Goal: Task Accomplishment & Management: Complete application form

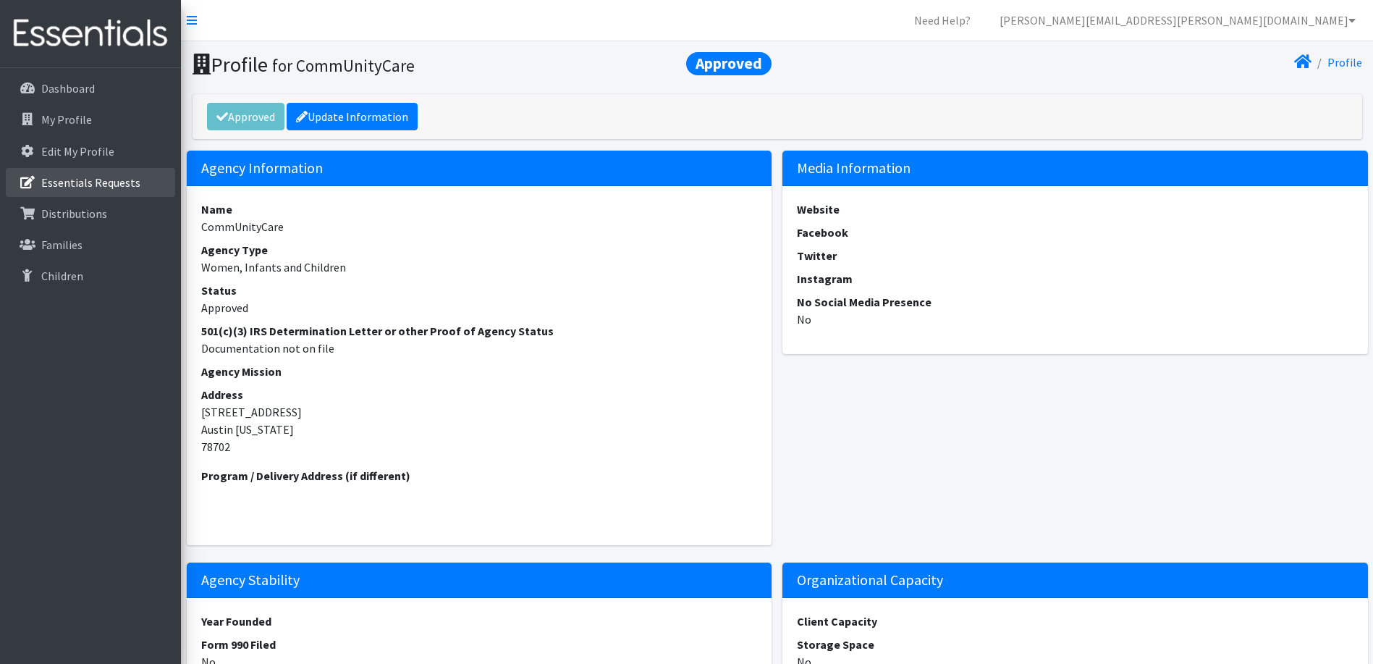
click at [70, 185] on p "Essentials Requests" at bounding box center [90, 182] width 99 height 14
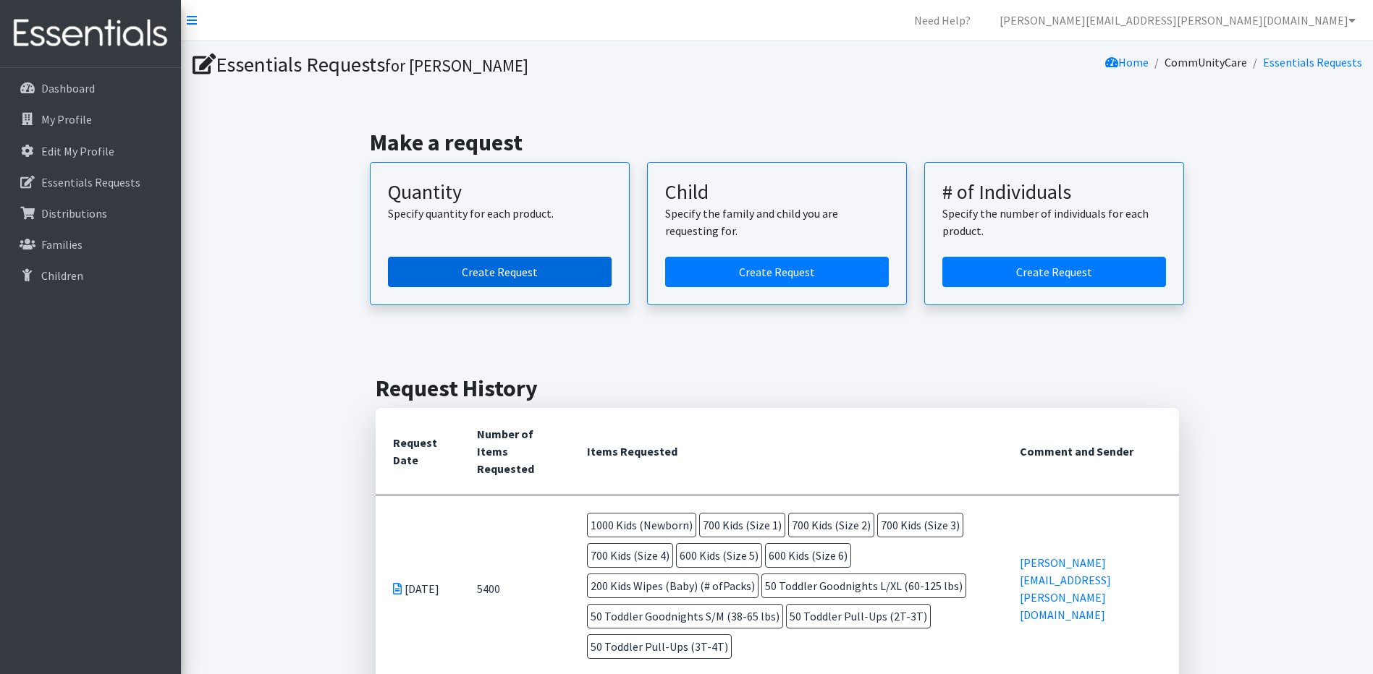
click at [496, 268] on link "Create Request" at bounding box center [500, 272] width 224 height 30
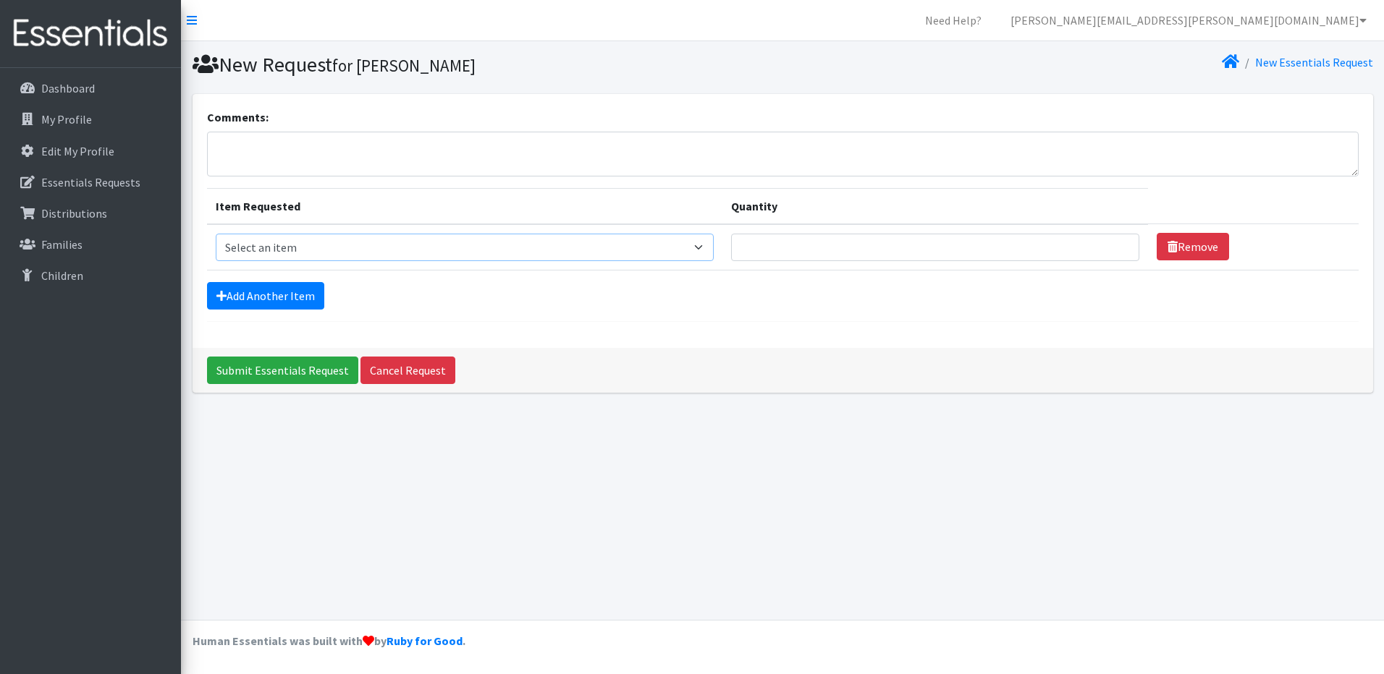
click at [285, 248] on select "Select an item Baby Formula Kids (Newborn) Kids (Preemie) Kids (Size 1) Kids (S…" at bounding box center [465, 247] width 498 height 27
select select "451"
click at [216, 234] on select "Select an item Baby Formula Kids (Newborn) Kids (Preemie) Kids (Size 1) Kids (S…" at bounding box center [465, 247] width 498 height 27
click at [794, 247] on input "Quantity" at bounding box center [935, 247] width 408 height 27
type input "1000"
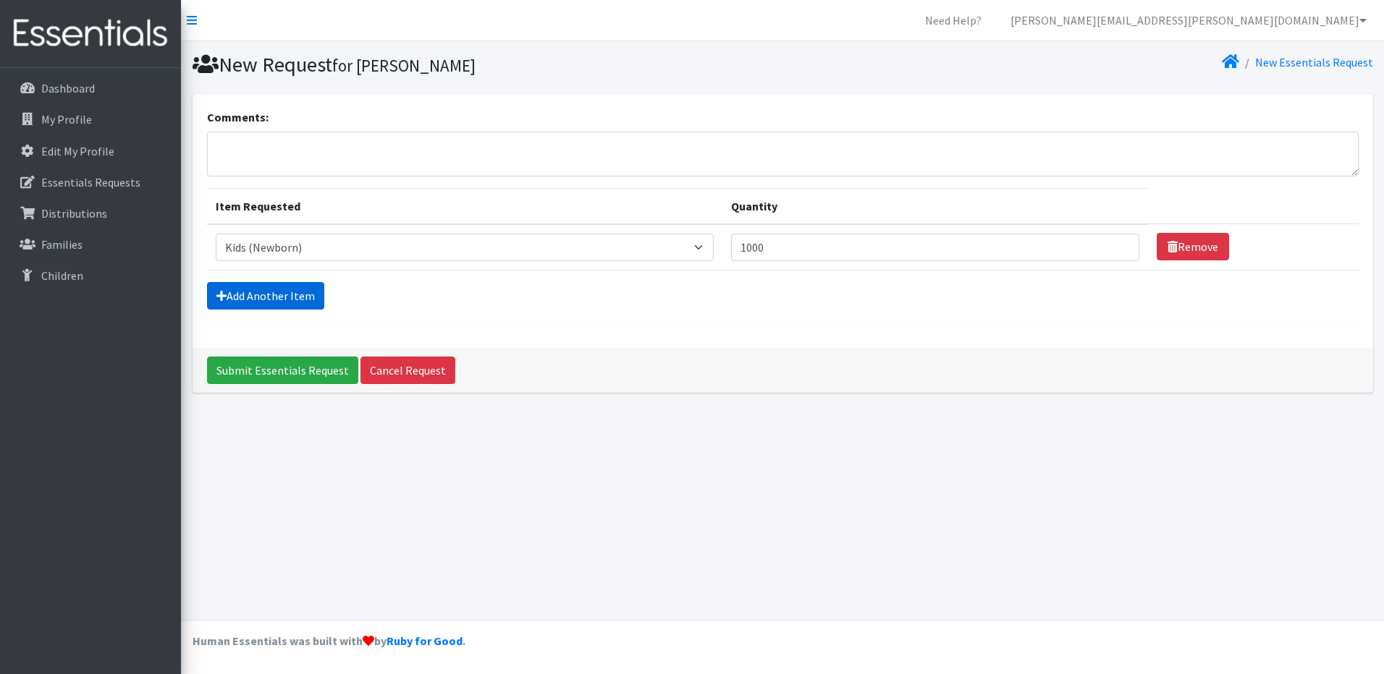
click at [280, 297] on link "Add Another Item" at bounding box center [265, 295] width 117 height 27
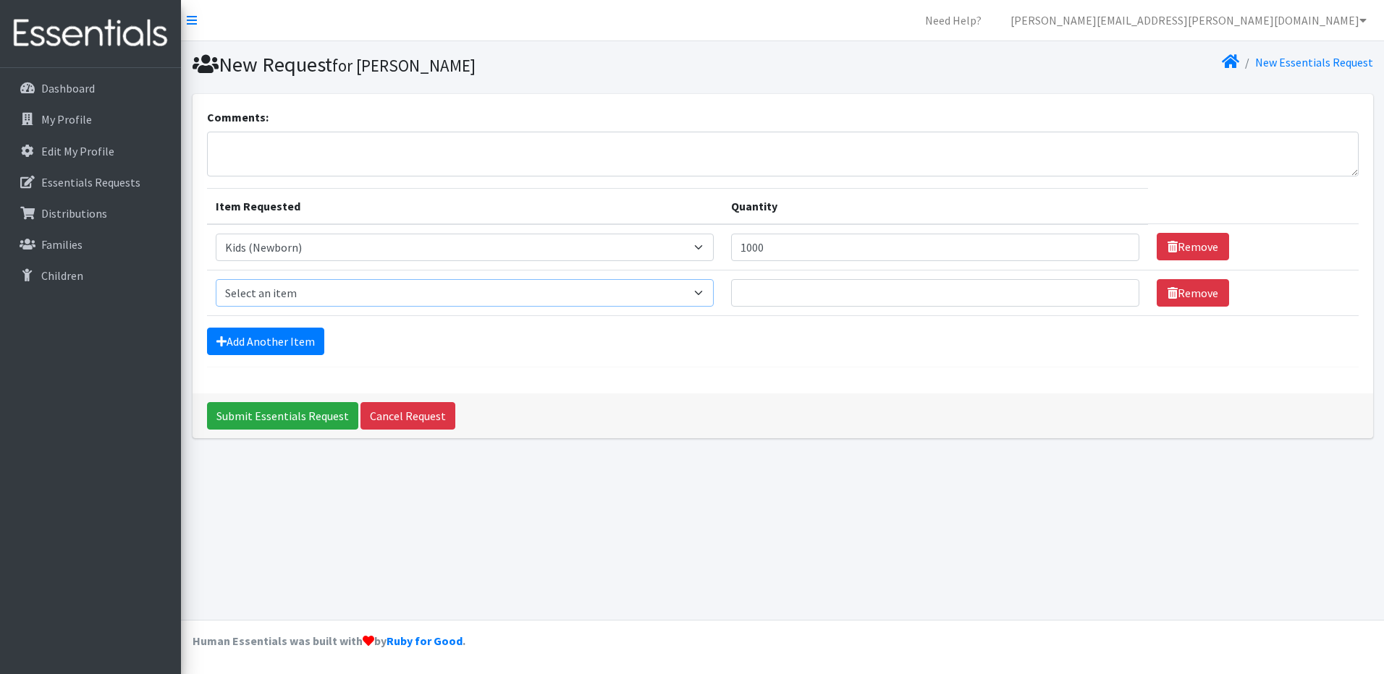
click at [272, 293] on select "Select an item Baby Formula Kids (Newborn) Kids (Preemie) Kids (Size 1) Kids (S…" at bounding box center [465, 292] width 498 height 27
select select "453"
click at [216, 279] on select "Select an item Baby Formula Kids (Newborn) Kids (Preemie) Kids (Size 1) Kids (S…" at bounding box center [465, 292] width 498 height 27
click at [815, 287] on input "Quantity" at bounding box center [935, 292] width 408 height 27
type input "700"
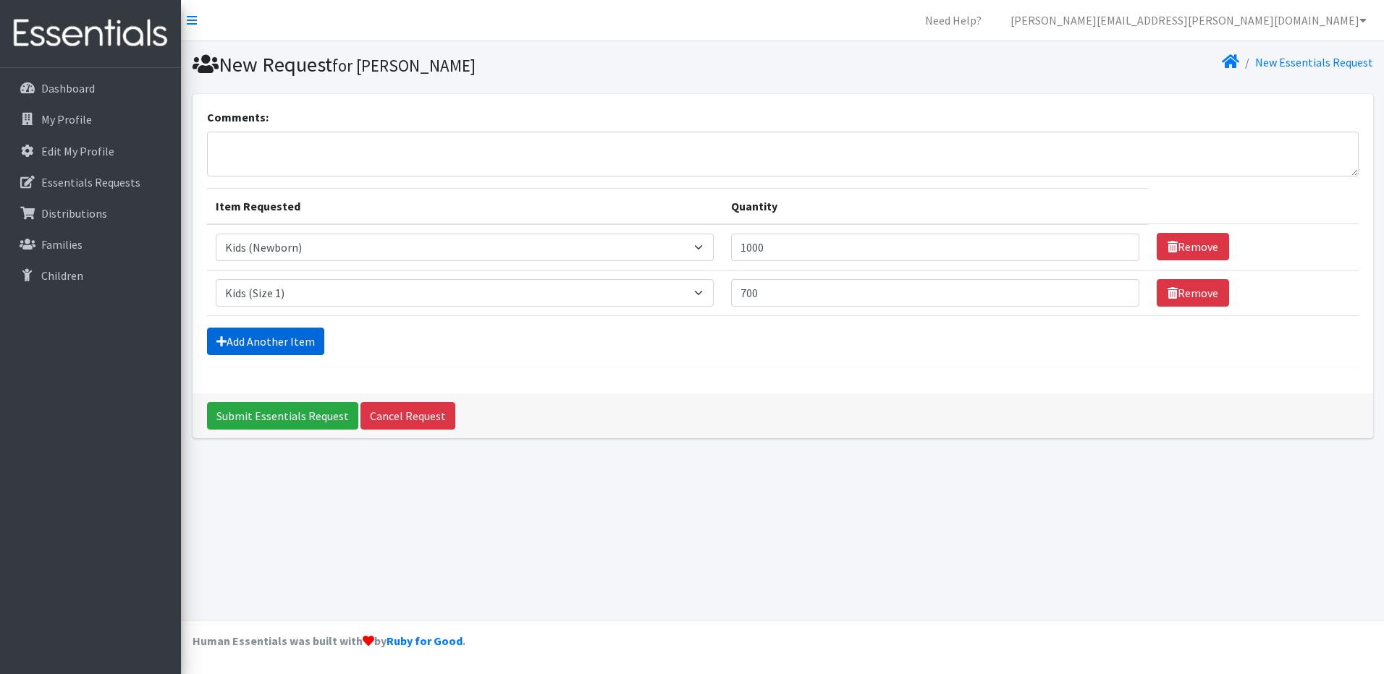
click at [263, 334] on link "Add Another Item" at bounding box center [265, 341] width 117 height 27
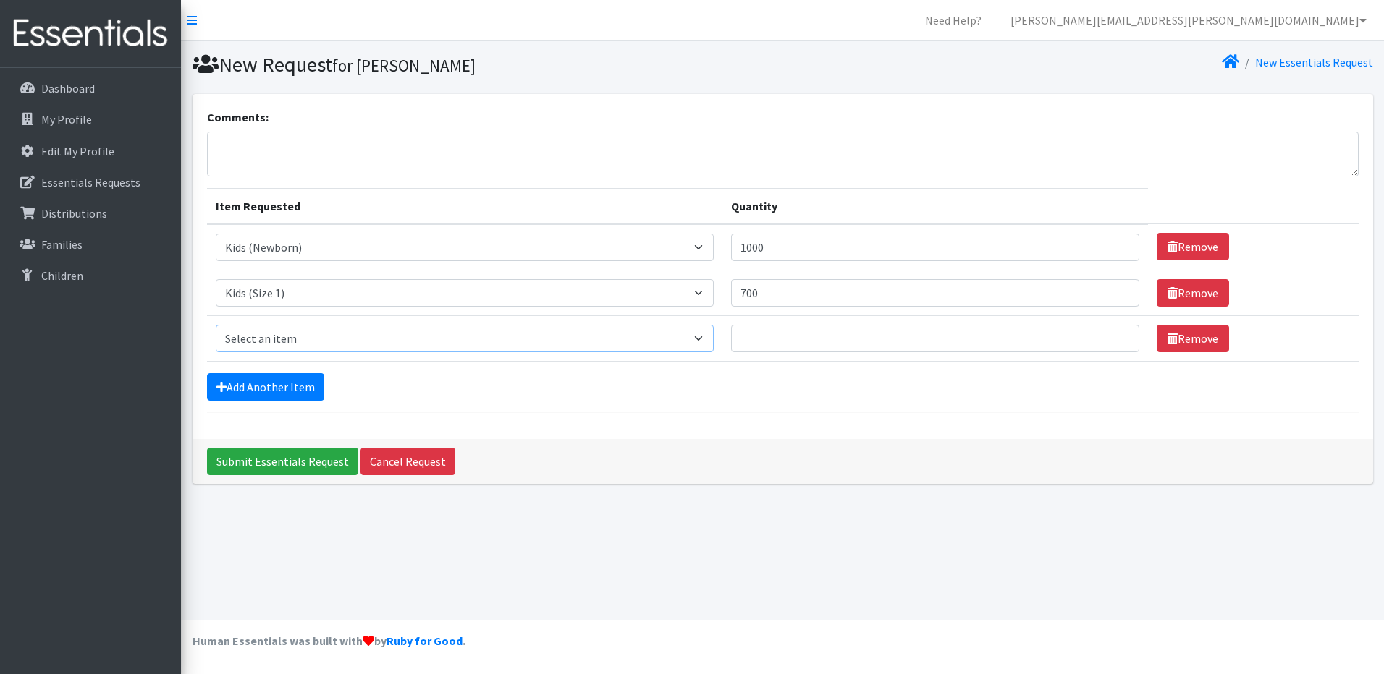
click at [280, 339] on select "Select an item Baby Formula Kids (Newborn) Kids (Preemie) Kids (Size 1) Kids (S…" at bounding box center [465, 338] width 498 height 27
select select "440"
click at [216, 325] on select "Select an item Baby Formula Kids (Newborn) Kids (Preemie) Kids (Size 1) Kids (S…" at bounding box center [465, 338] width 498 height 27
click at [757, 334] on input "Quantity" at bounding box center [935, 338] width 408 height 27
type input "700"
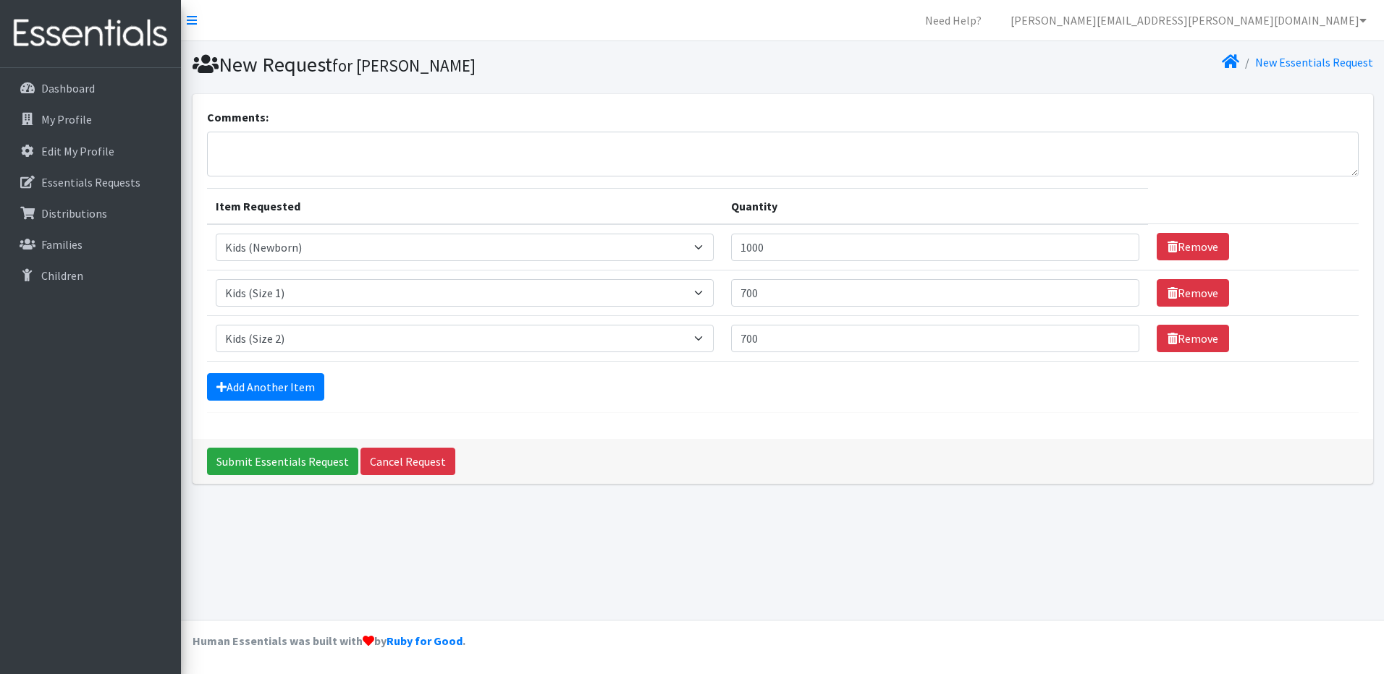
click at [277, 401] on form "Comments: Item Requested Quantity Item Requested Select an item Baby Formula Ki…" at bounding box center [782, 261] width 1151 height 305
click at [284, 389] on link "Add Another Item" at bounding box center [265, 386] width 117 height 27
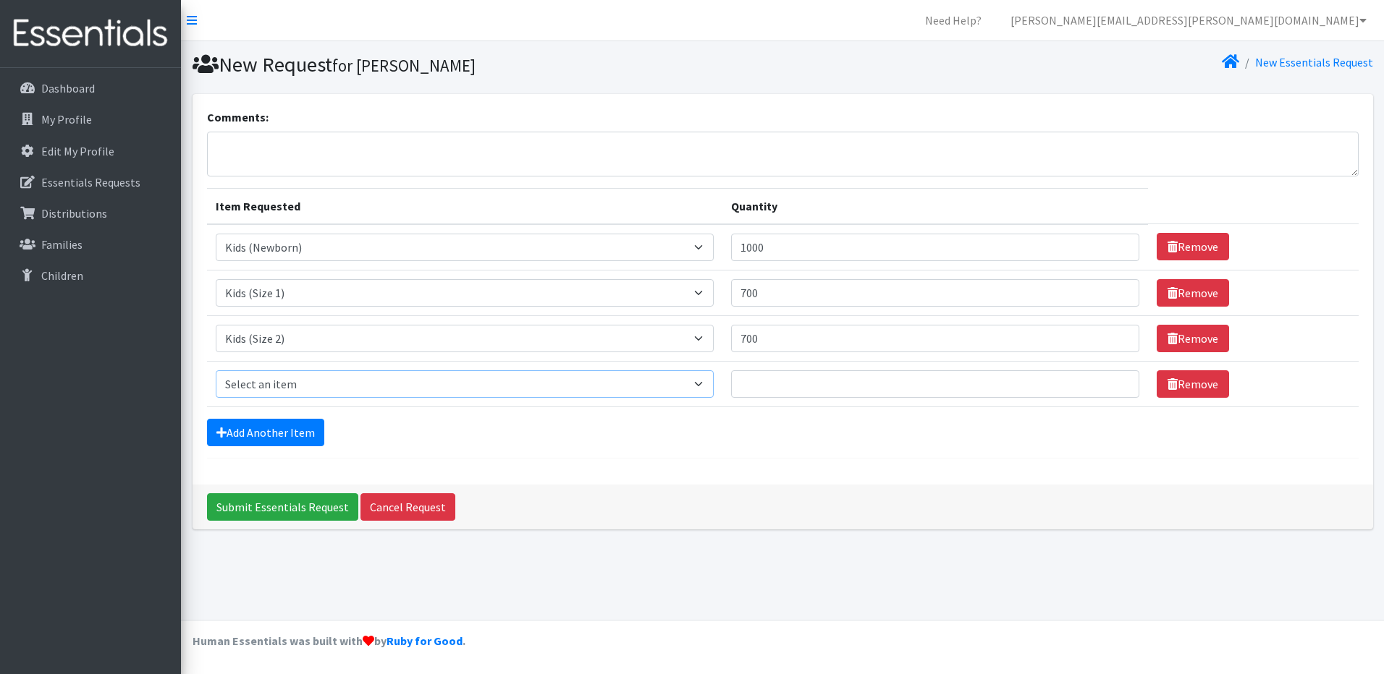
click at [276, 389] on select "Select an item Baby Formula Kids (Newborn) Kids (Preemie) Kids (Size 1) Kids (S…" at bounding box center [465, 383] width 498 height 27
select select "442"
click at [216, 370] on select "Select an item Baby Formula Kids (Newborn) Kids (Preemie) Kids (Size 1) Kids (S…" at bounding box center [465, 383] width 498 height 27
click at [761, 378] on input "Quantity" at bounding box center [935, 383] width 408 height 27
type input "700"
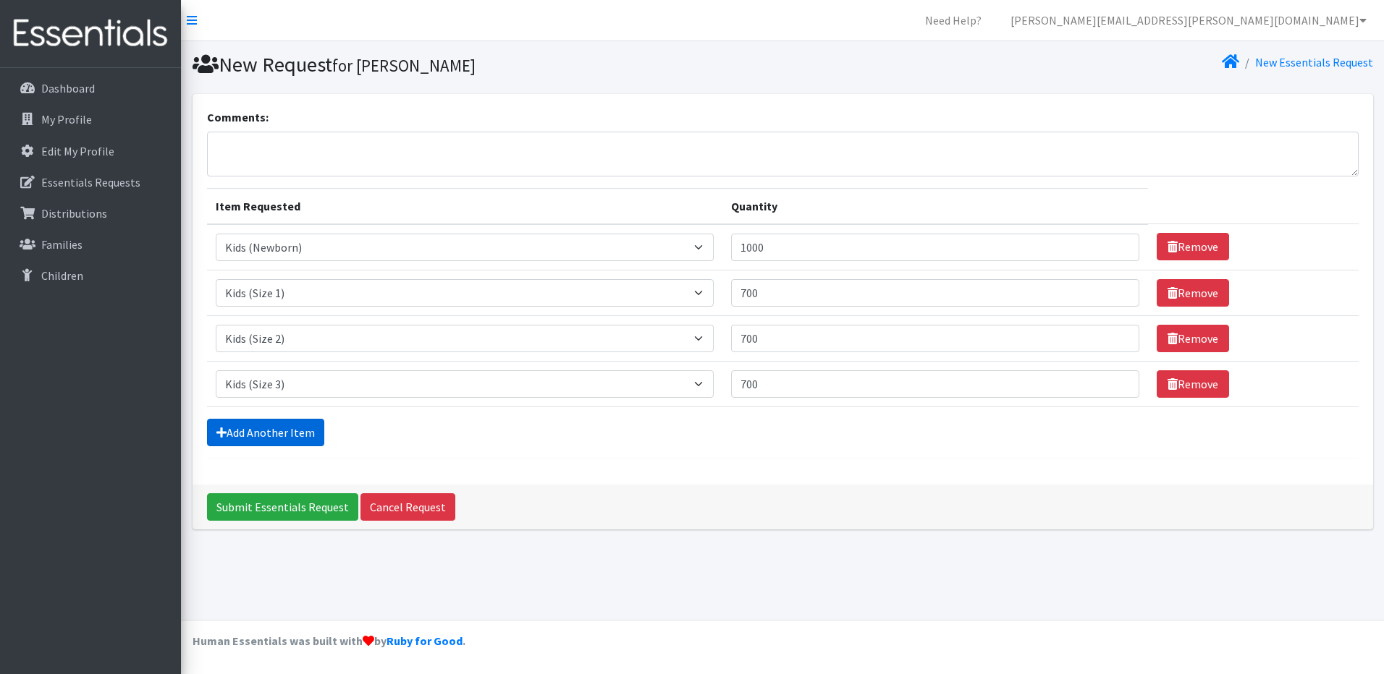
click at [295, 438] on link "Add Another Item" at bounding box center [265, 432] width 117 height 27
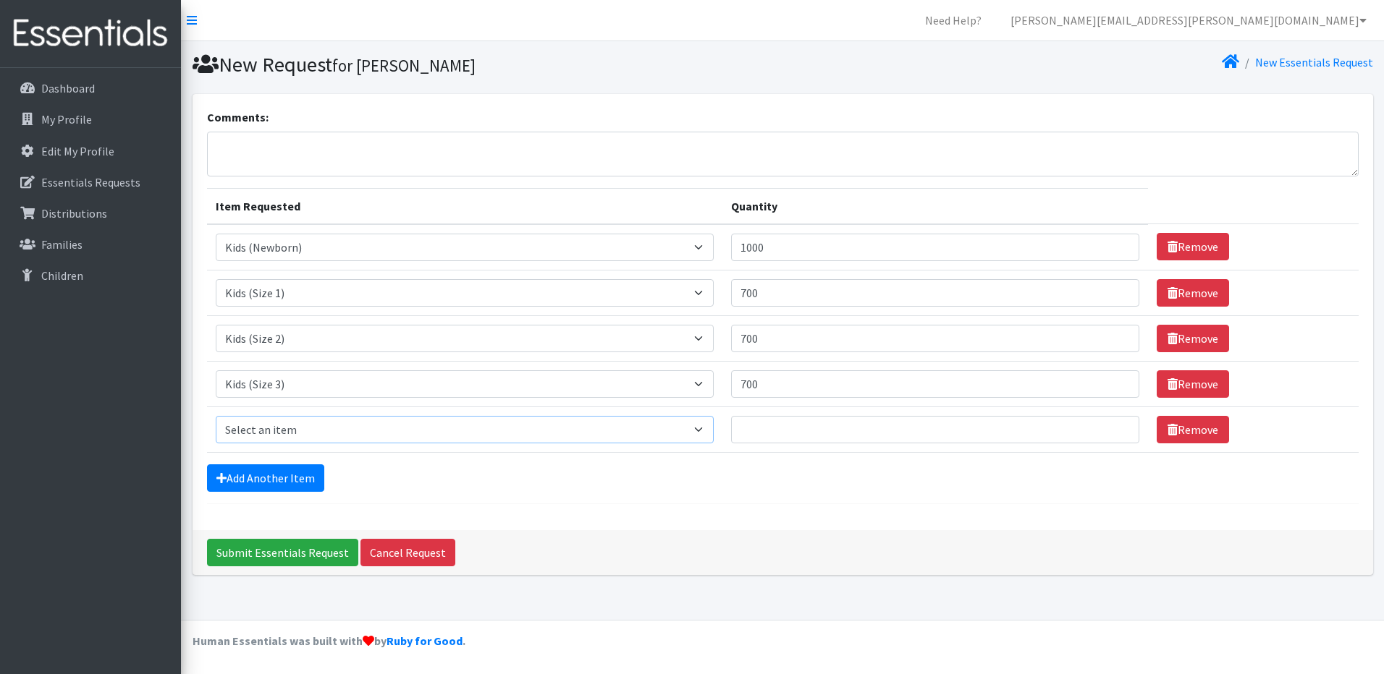
click at [287, 433] on select "Select an item Baby Formula Kids (Newborn) Kids (Preemie) Kids (Size 1) Kids (S…" at bounding box center [465, 429] width 498 height 27
select select "459"
click at [216, 416] on select "Select an item Baby Formula Kids (Newborn) Kids (Preemie) Kids (Size 1) Kids (S…" at bounding box center [465, 429] width 498 height 27
click at [792, 432] on input "Quantity" at bounding box center [935, 429] width 408 height 27
type input "700"
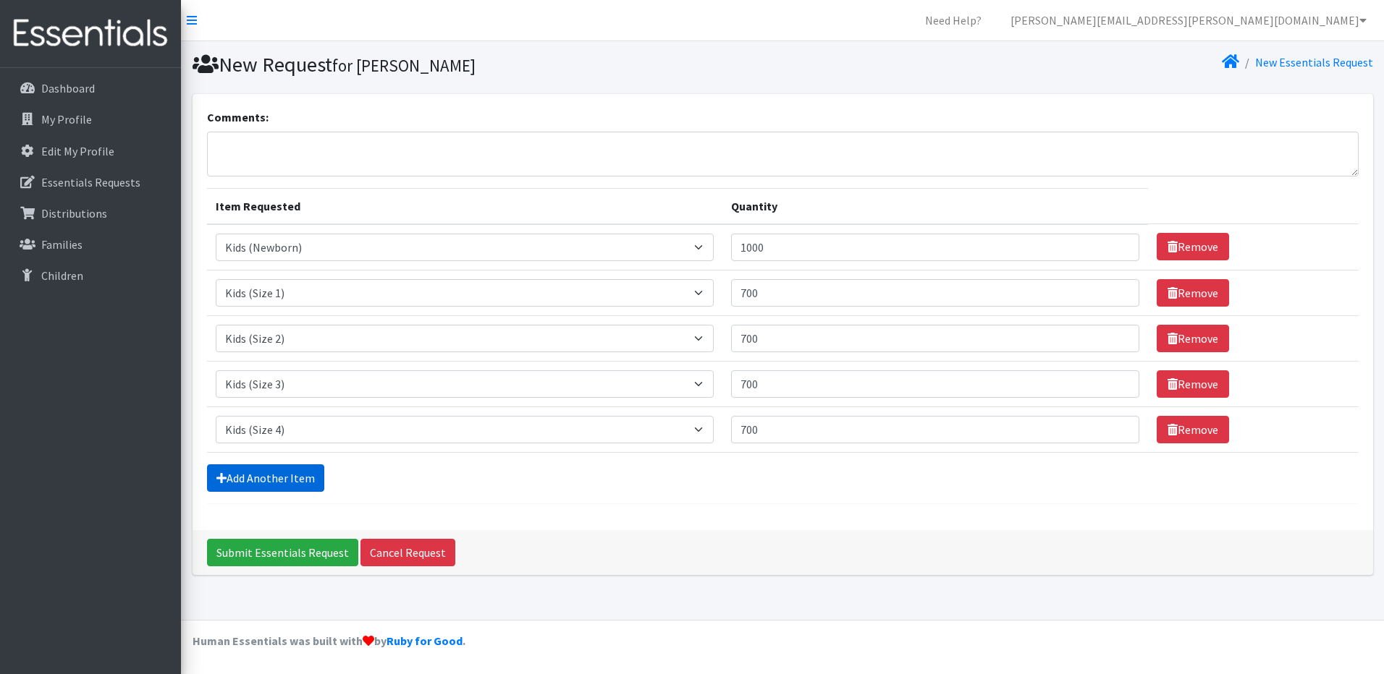
click at [241, 478] on link "Add Another Item" at bounding box center [265, 478] width 117 height 27
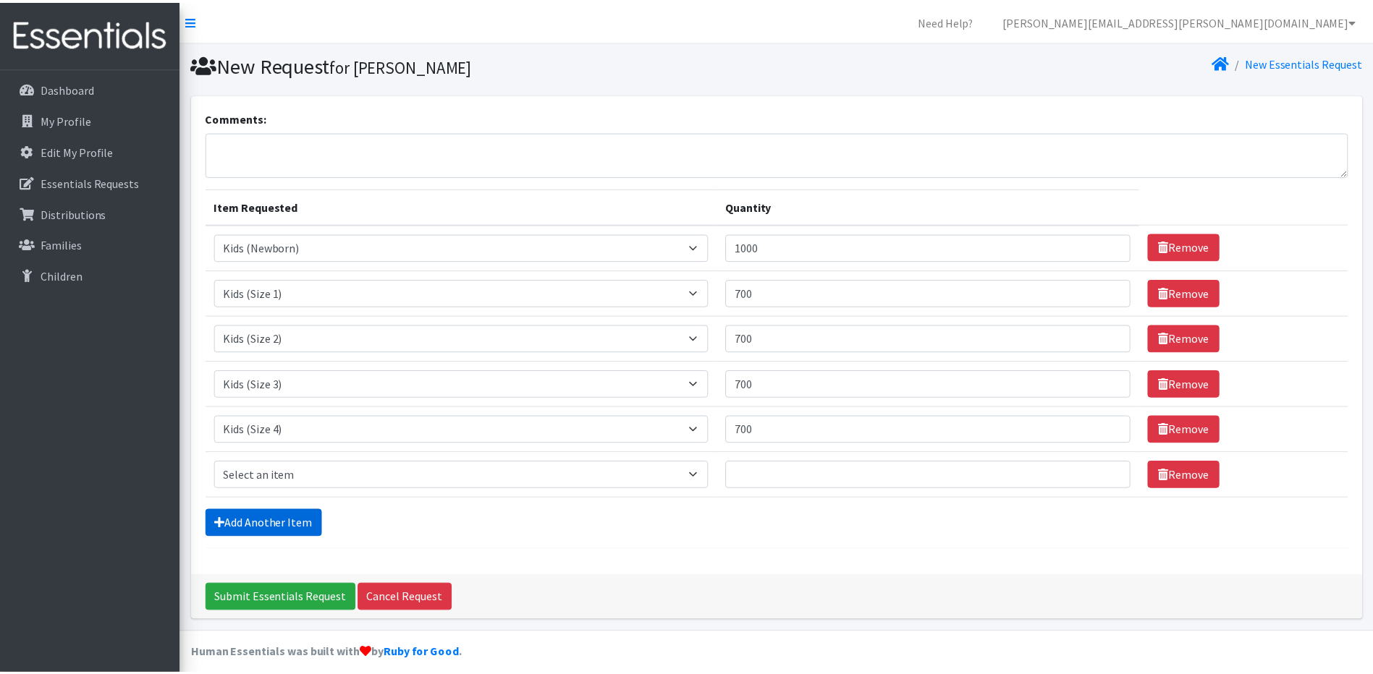
scroll to position [12, 0]
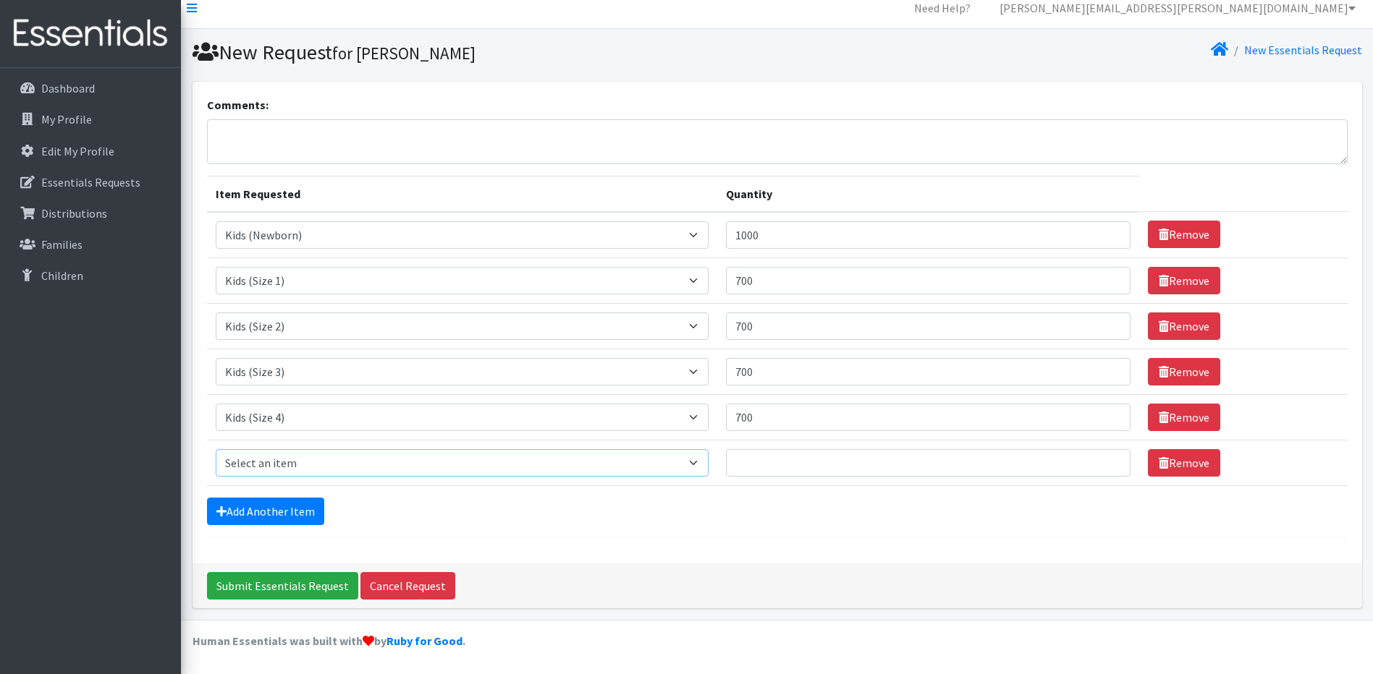
click at [250, 463] on select "Select an item Baby Formula Kids (Newborn) Kids (Preemie) Kids (Size 1) Kids (S…" at bounding box center [462, 462] width 493 height 27
select select "460"
click at [216, 449] on select "Select an item Baby Formula Kids (Newborn) Kids (Preemie) Kids (Size 1) Kids (S…" at bounding box center [462, 462] width 493 height 27
click at [769, 467] on input "Quantity" at bounding box center [928, 462] width 404 height 27
type input "600"
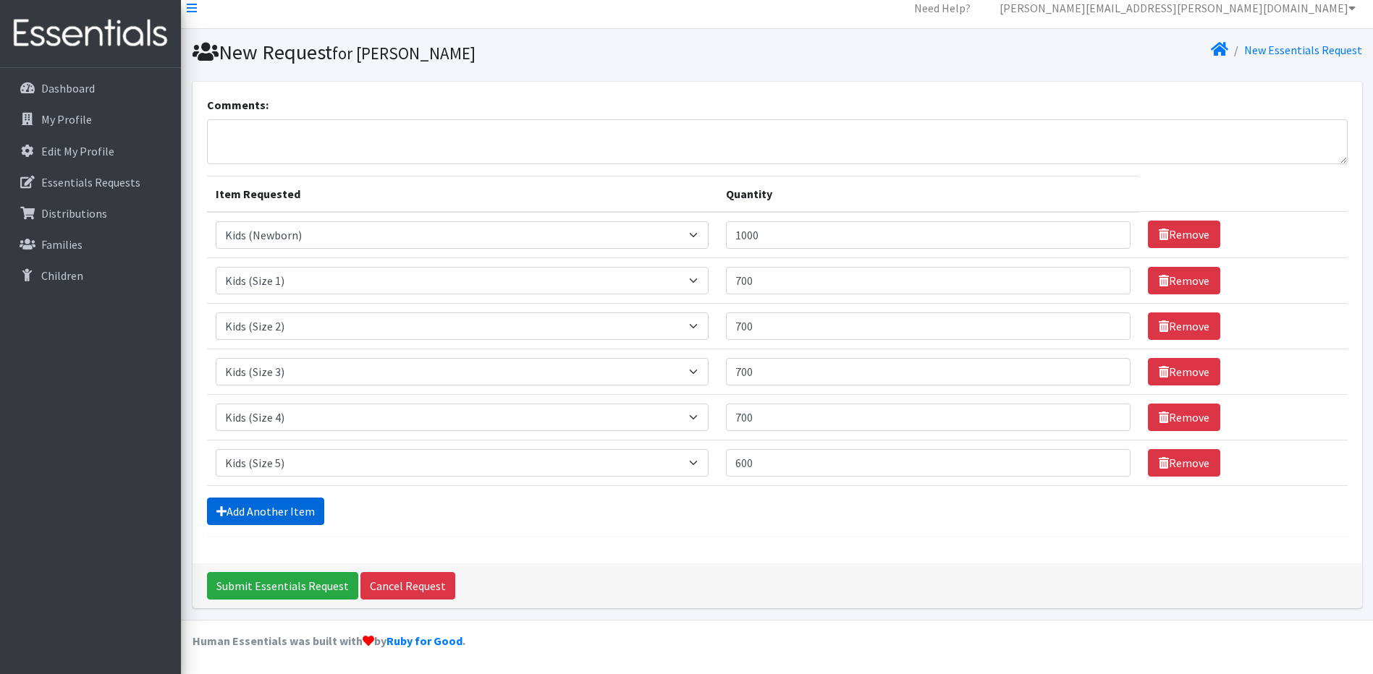
click at [272, 525] on link "Add Another Item" at bounding box center [265, 511] width 117 height 27
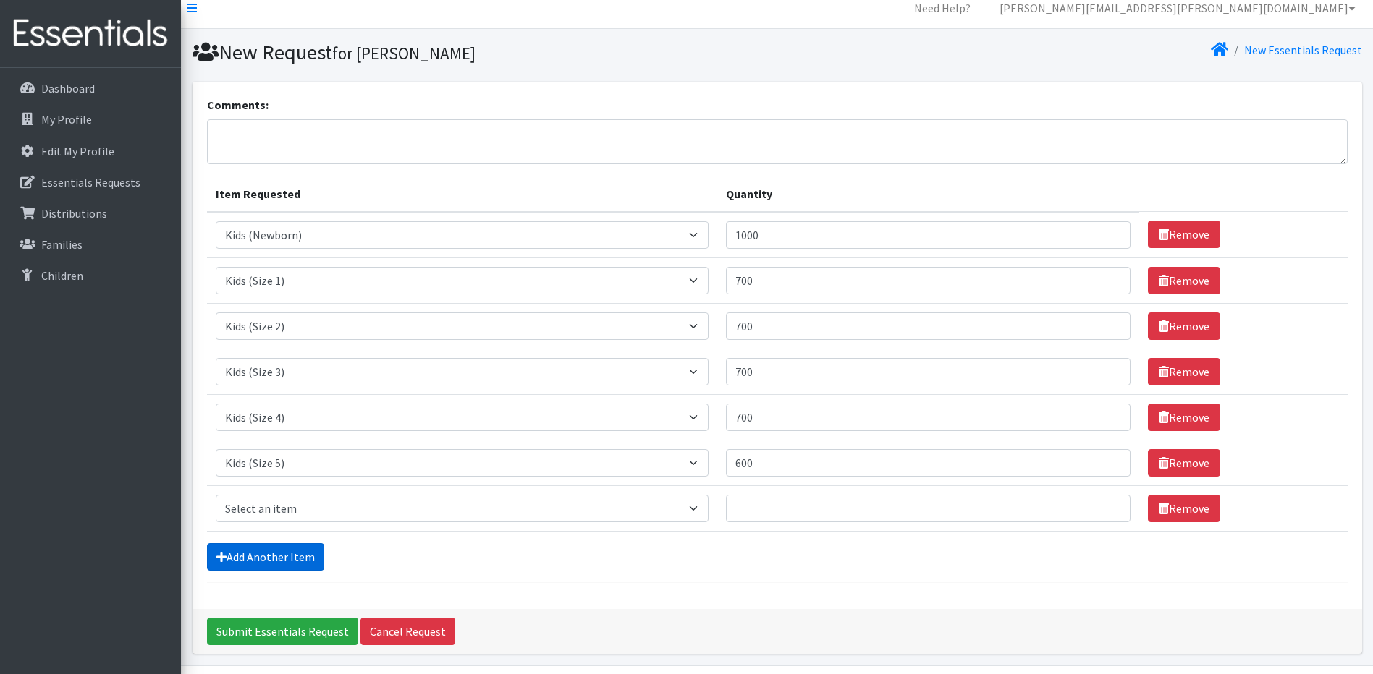
scroll to position [58, 0]
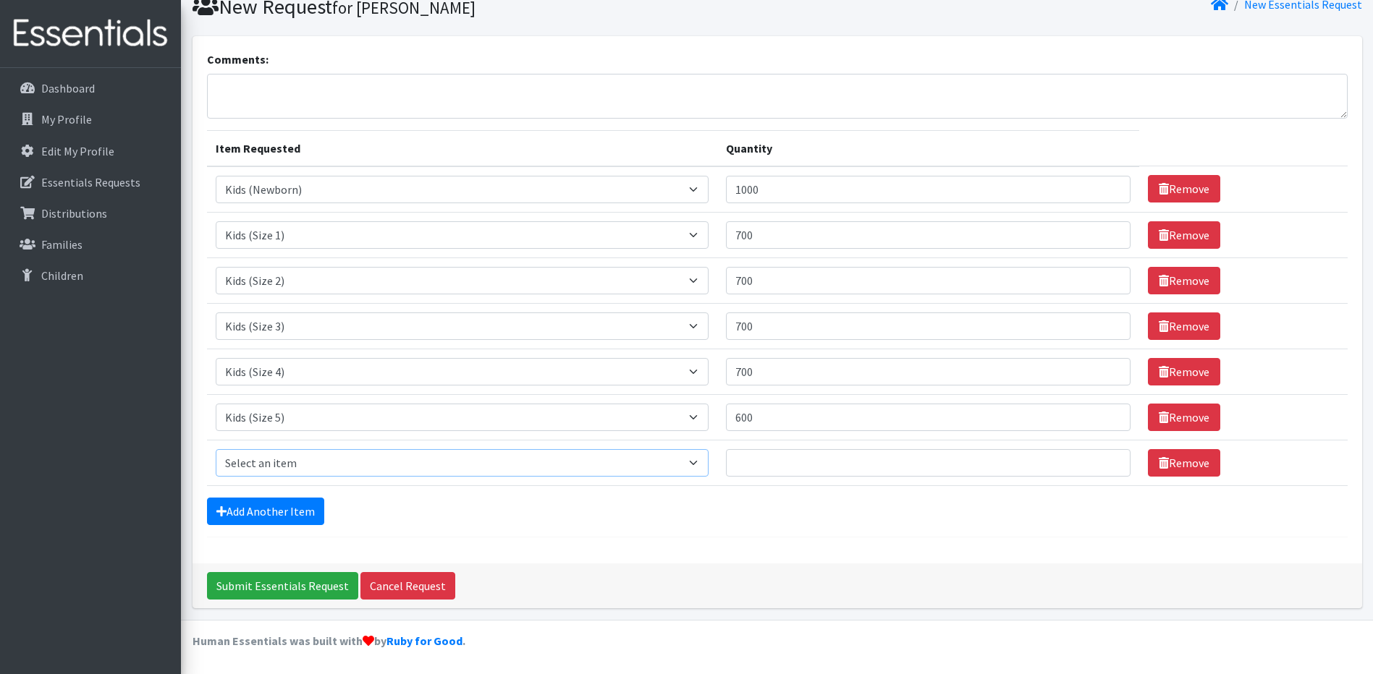
click at [278, 463] on select "Select an item Baby Formula Kids (Newborn) Kids (Preemie) Kids (Size 1) Kids (S…" at bounding box center [462, 462] width 493 height 27
select select "462"
click at [216, 449] on select "Select an item Baby Formula Kids (Newborn) Kids (Preemie) Kids (Size 1) Kids (S…" at bounding box center [462, 462] width 493 height 27
click at [786, 465] on input "Quantity" at bounding box center [928, 462] width 404 height 27
type input "600"
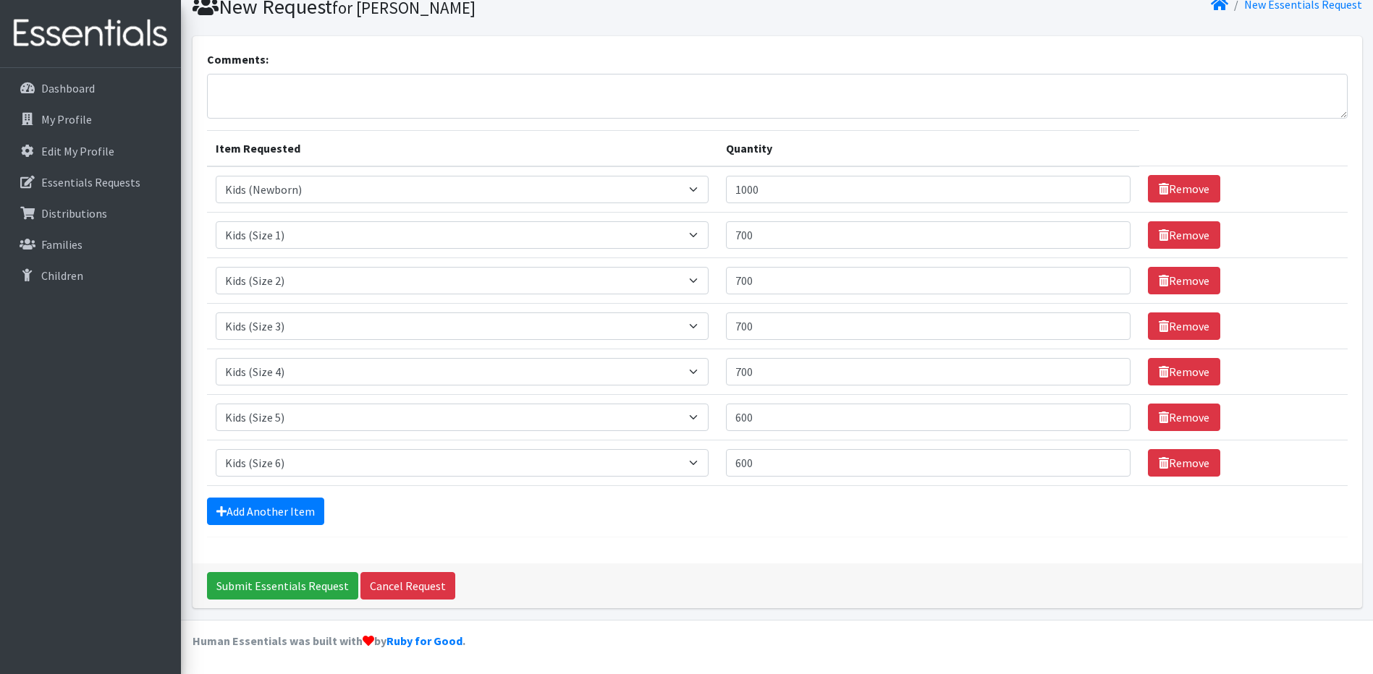
click at [710, 514] on div "Add Another Item" at bounding box center [777, 511] width 1140 height 27
click at [261, 513] on link "Add Another Item" at bounding box center [265, 511] width 117 height 27
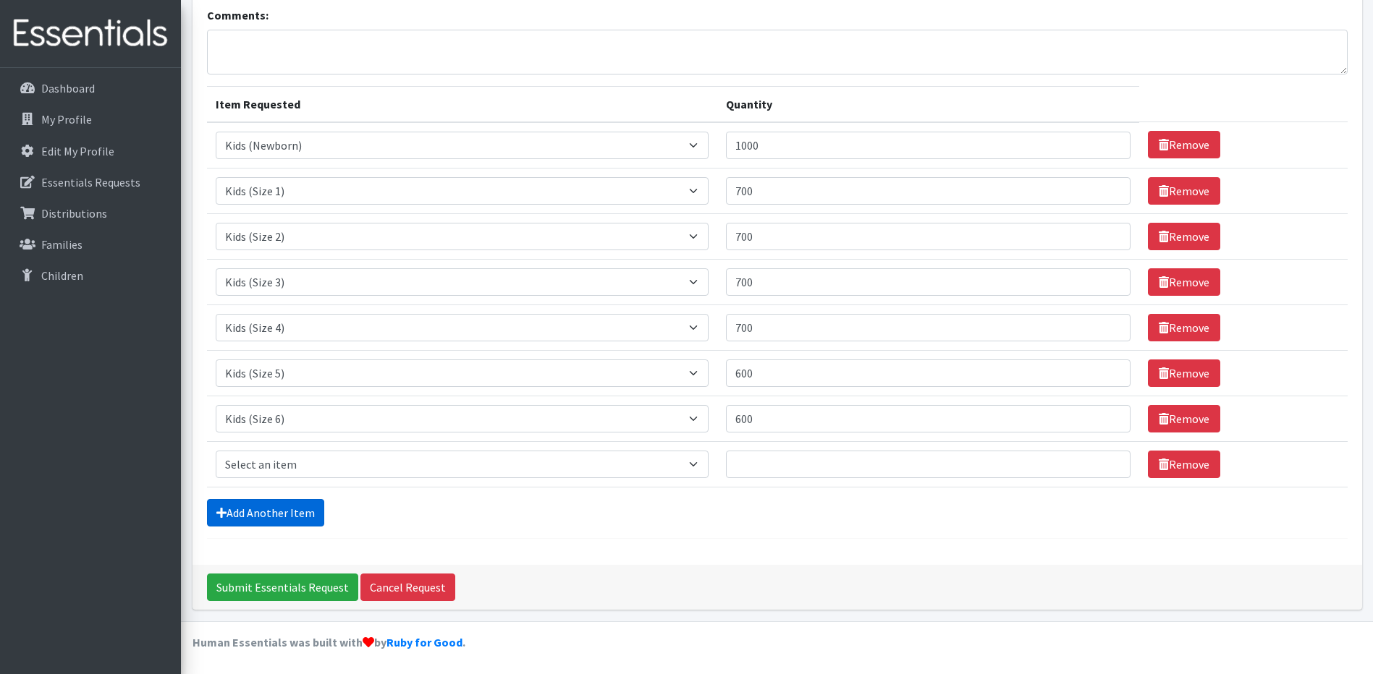
scroll to position [103, 0]
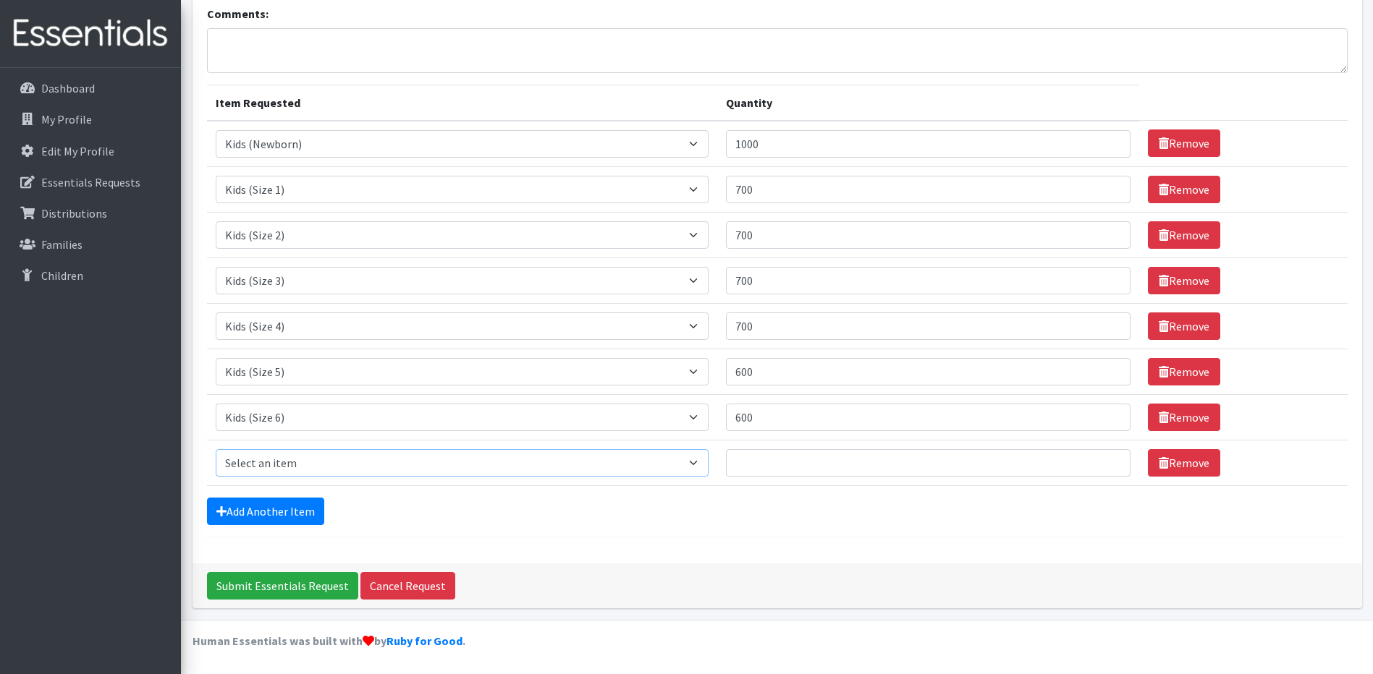
click at [290, 469] on select "Select an item Baby Formula Kids (Newborn) Kids (Preemie) Kids (Size 1) Kids (S…" at bounding box center [462, 462] width 493 height 27
select select "434"
click at [216, 449] on select "Select an item Baby Formula Kids (Newborn) Kids (Preemie) Kids (Size 1) Kids (S…" at bounding box center [462, 462] width 493 height 27
click at [779, 463] on input "Quantity" at bounding box center [928, 462] width 404 height 27
type input "200"
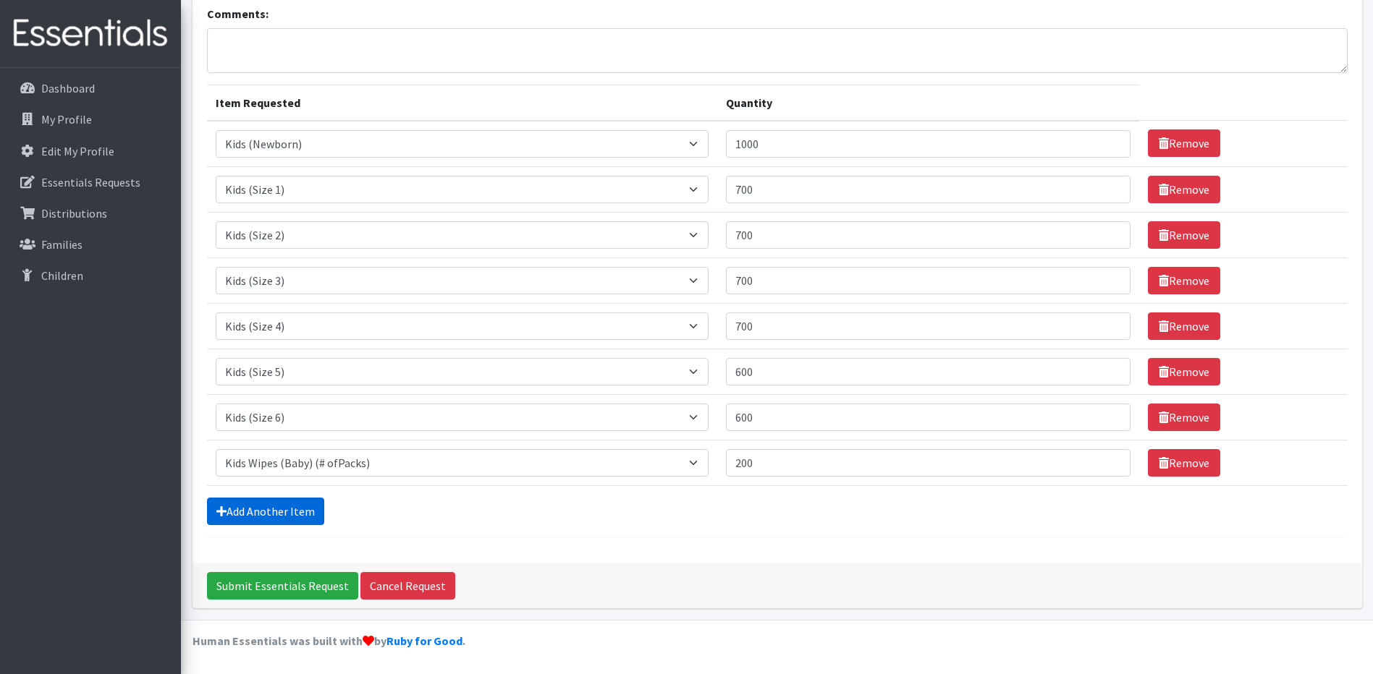
click at [297, 515] on link "Add Another Item" at bounding box center [265, 511] width 117 height 27
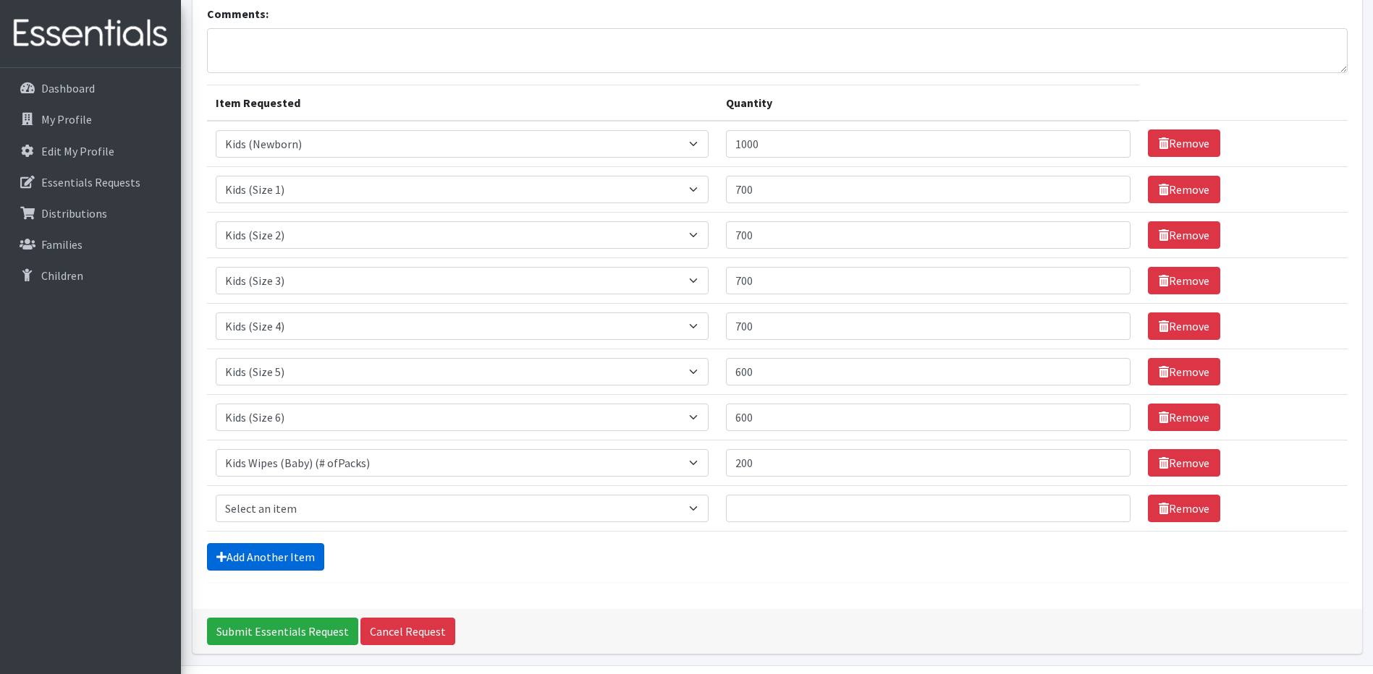
scroll to position [149, 0]
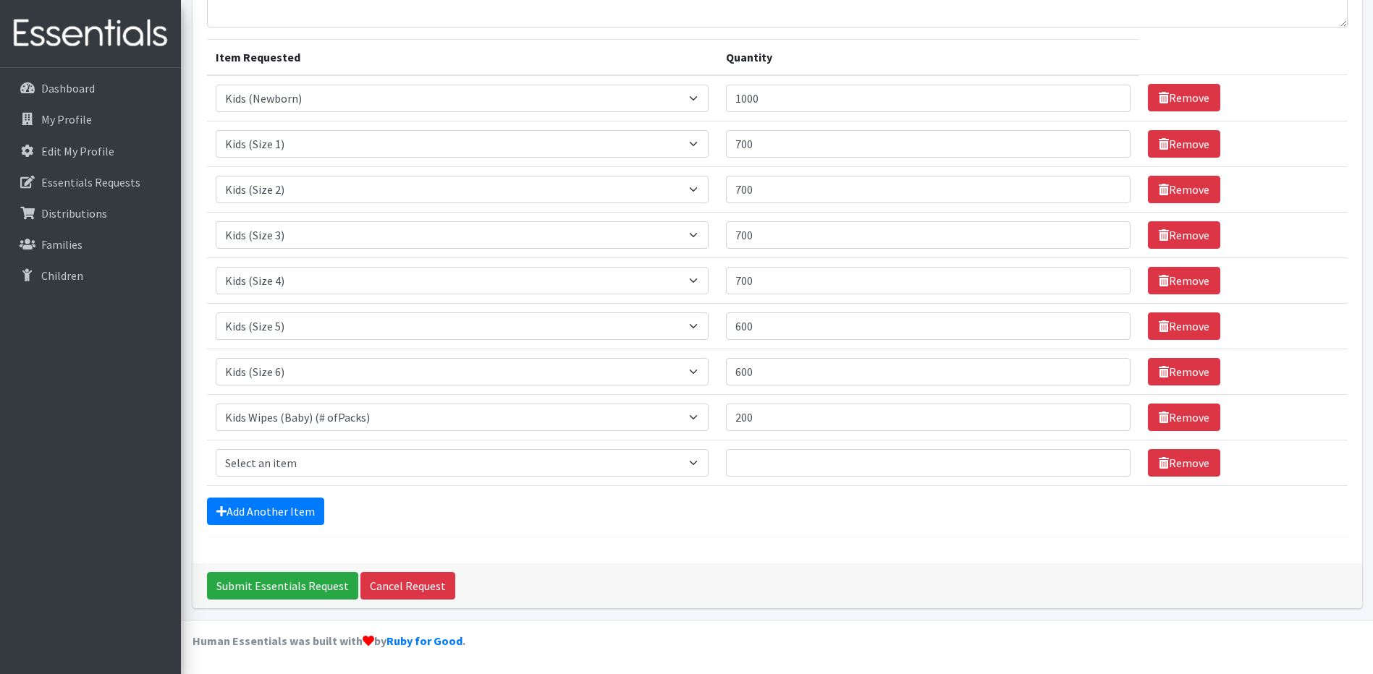
click at [271, 446] on td "Item Requested Select an item Baby Formula Kids (Newborn) Kids (Preemie) Kids (…" at bounding box center [462, 463] width 511 height 46
click at [298, 462] on select "Select an item Baby Formula Kids (Newborn) Kids (Preemie) Kids (Size 1) Kids (S…" at bounding box center [462, 462] width 493 height 27
select select "456"
click at [216, 449] on select "Select an item Baby Formula Kids (Newborn) Kids (Preemie) Kids (Size 1) Kids (S…" at bounding box center [462, 462] width 493 height 27
click at [771, 470] on input "Quantity" at bounding box center [928, 462] width 404 height 27
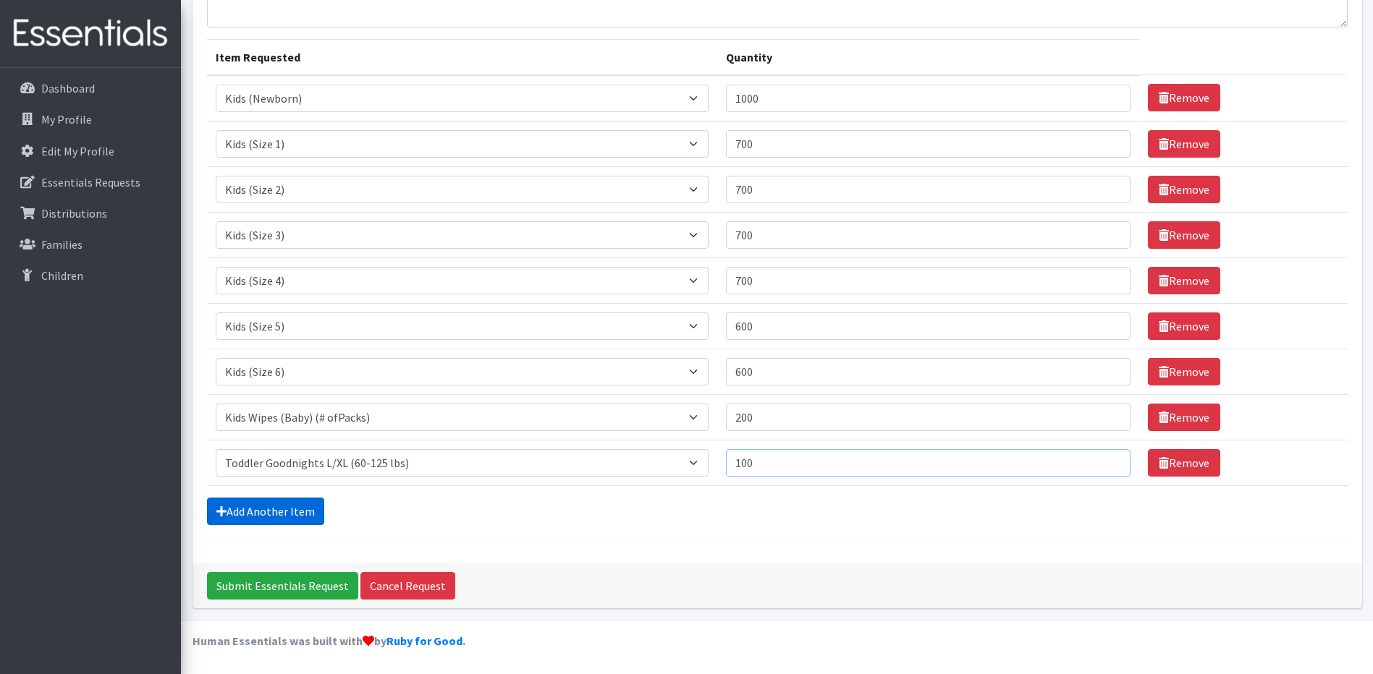
type input "100"
click at [268, 517] on link "Add Another Item" at bounding box center [265, 511] width 117 height 27
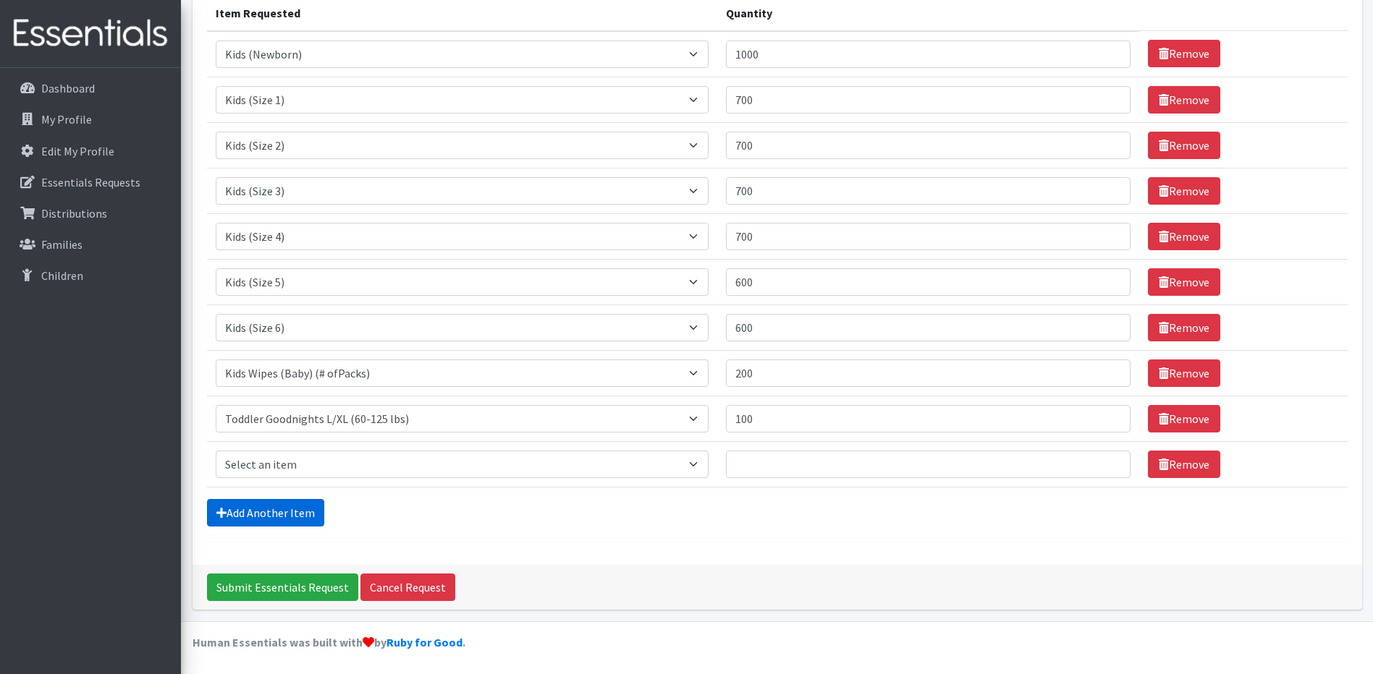
scroll to position [195, 0]
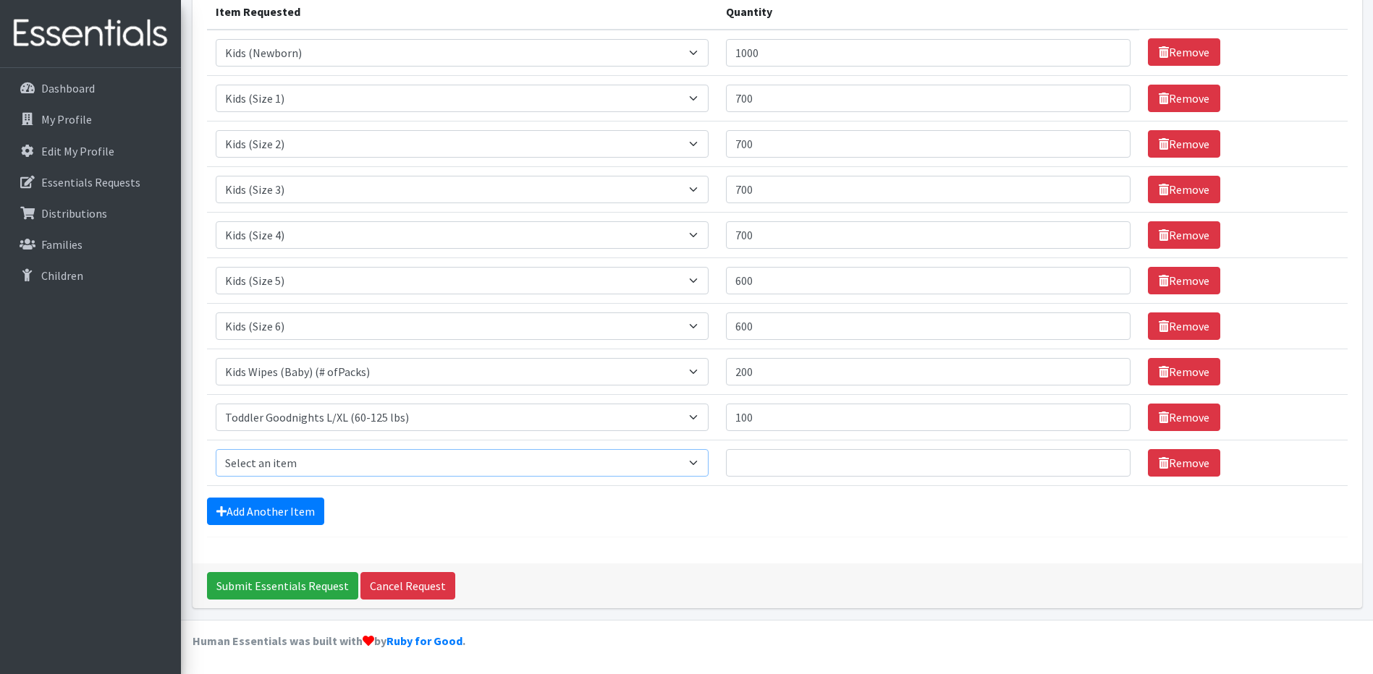
click at [271, 465] on select "Select an item Baby Formula Kids (Newborn) Kids (Preemie) Kids (Size 1) Kids (S…" at bounding box center [462, 462] width 493 height 27
select select "436"
click at [216, 449] on select "Select an item Baby Formula Kids (Newborn) Kids (Preemie) Kids (Size 1) Kids (S…" at bounding box center [462, 462] width 493 height 27
click at [757, 461] on input "Quantity" at bounding box center [928, 462] width 404 height 27
type input "25"
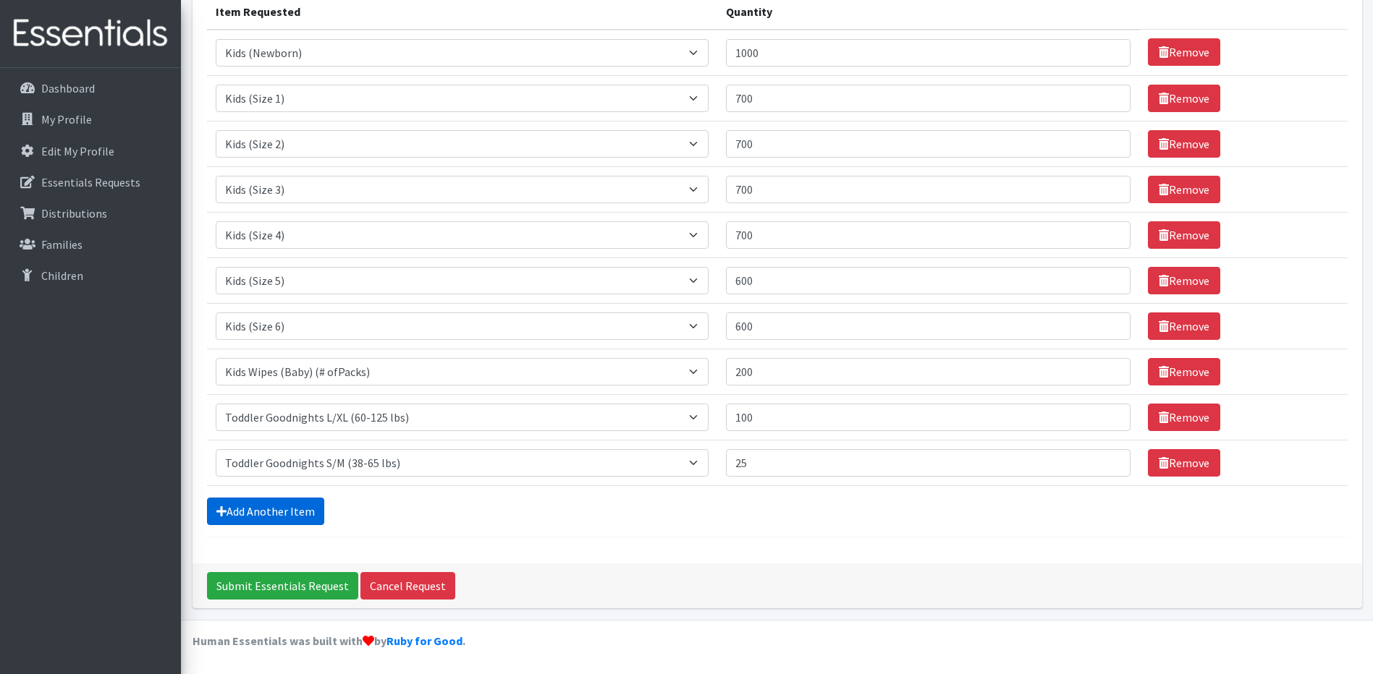
click at [288, 512] on link "Add Another Item" at bounding box center [265, 511] width 117 height 27
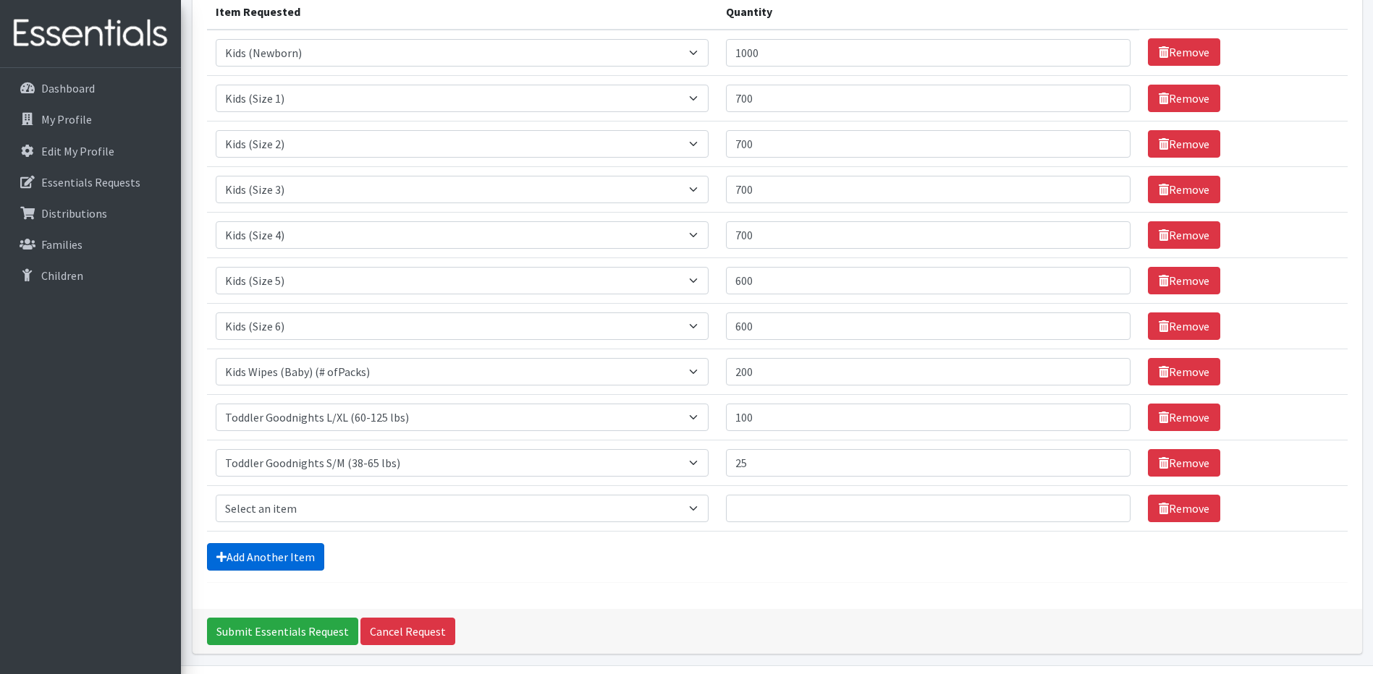
scroll to position [240, 0]
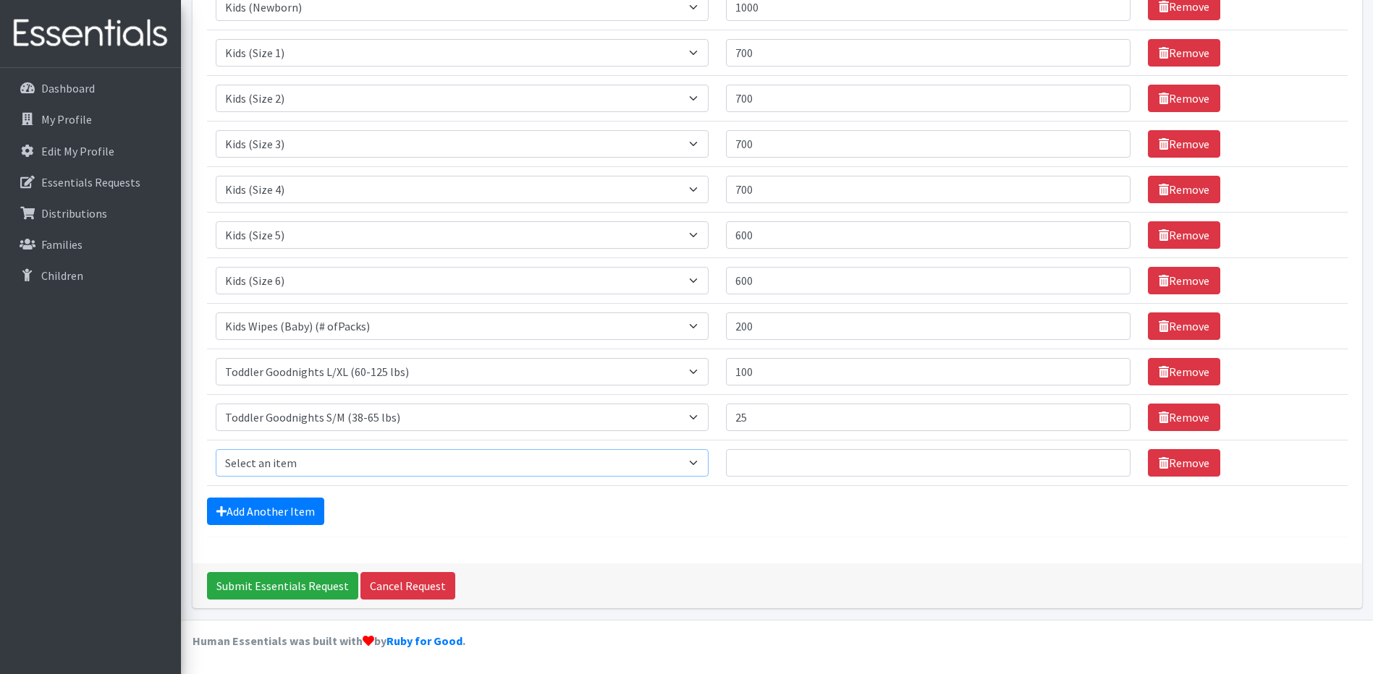
click at [317, 462] on select "Select an item Baby Formula Kids (Newborn) Kids (Preemie) Kids (Size 1) Kids (S…" at bounding box center [462, 462] width 493 height 27
select select "444"
click at [216, 449] on select "Select an item Baby Formula Kids (Newborn) Kids (Preemie) Kids (Size 1) Kids (S…" at bounding box center [462, 462] width 493 height 27
click at [758, 454] on input "Quantity" at bounding box center [928, 462] width 404 height 27
type input "25"
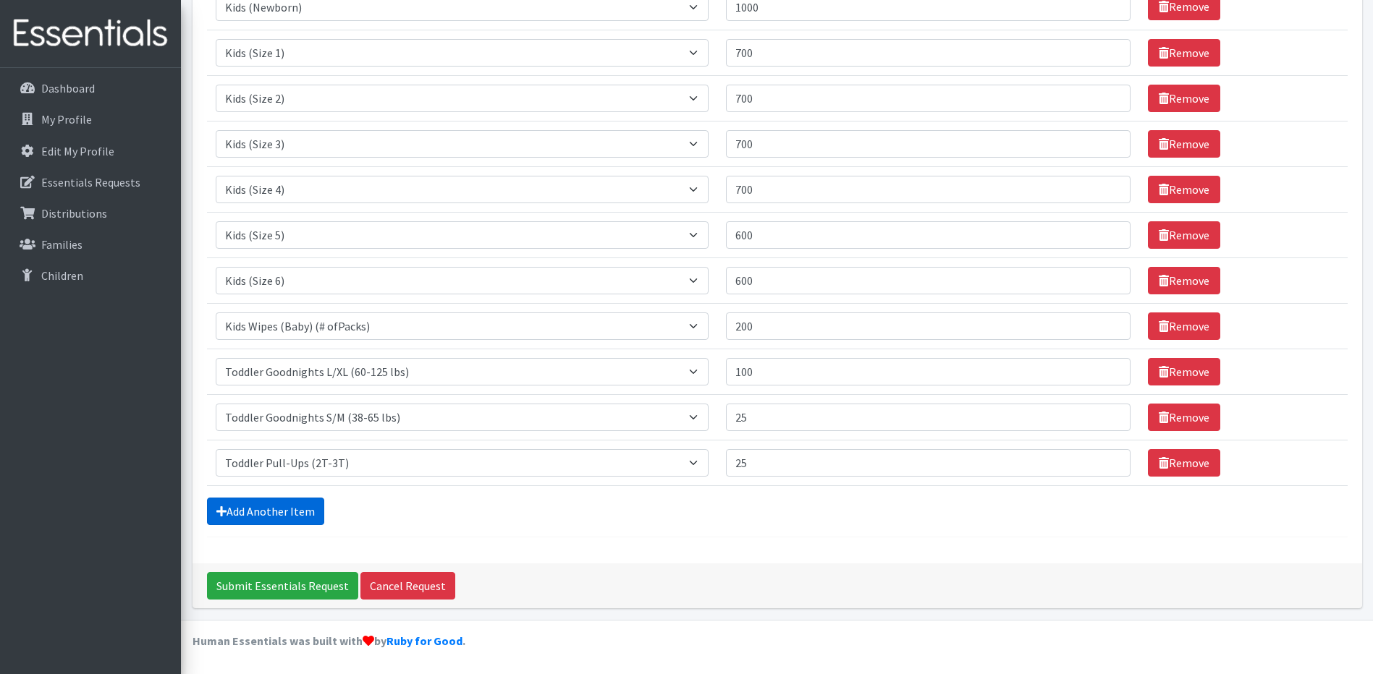
click at [253, 506] on link "Add Another Item" at bounding box center [265, 511] width 117 height 27
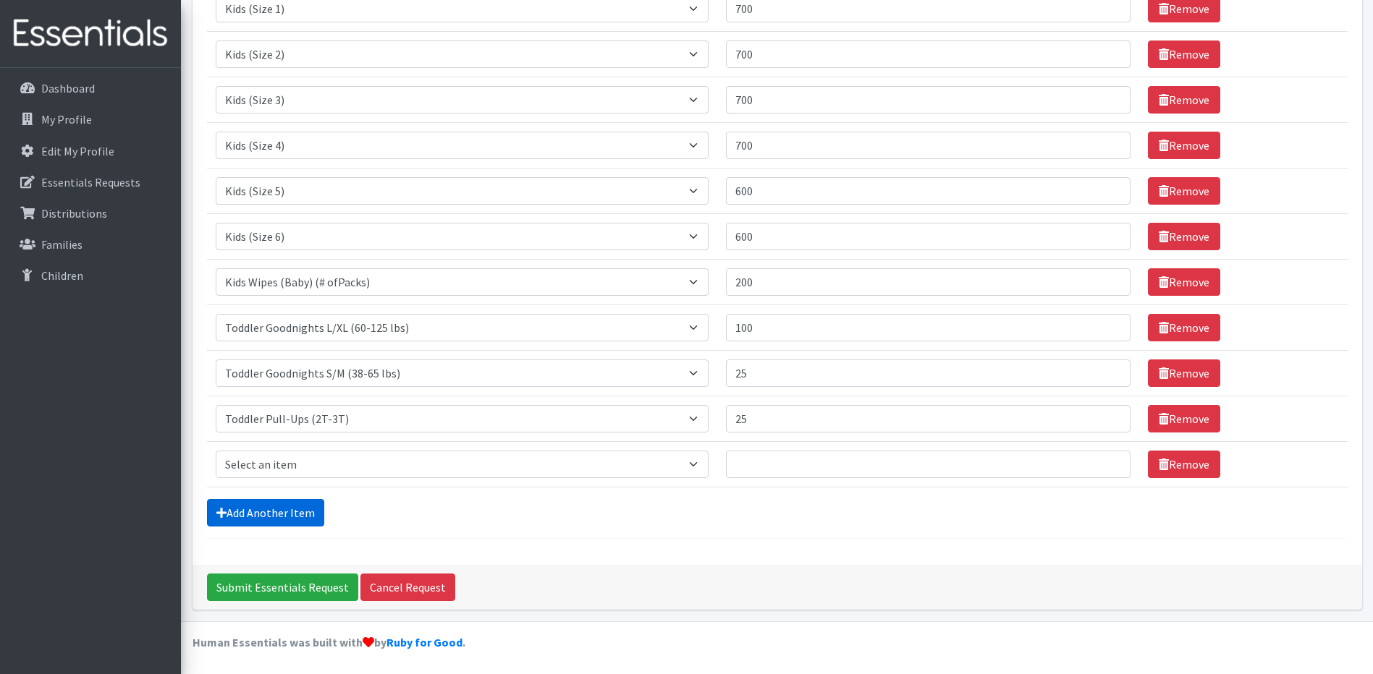
scroll to position [286, 0]
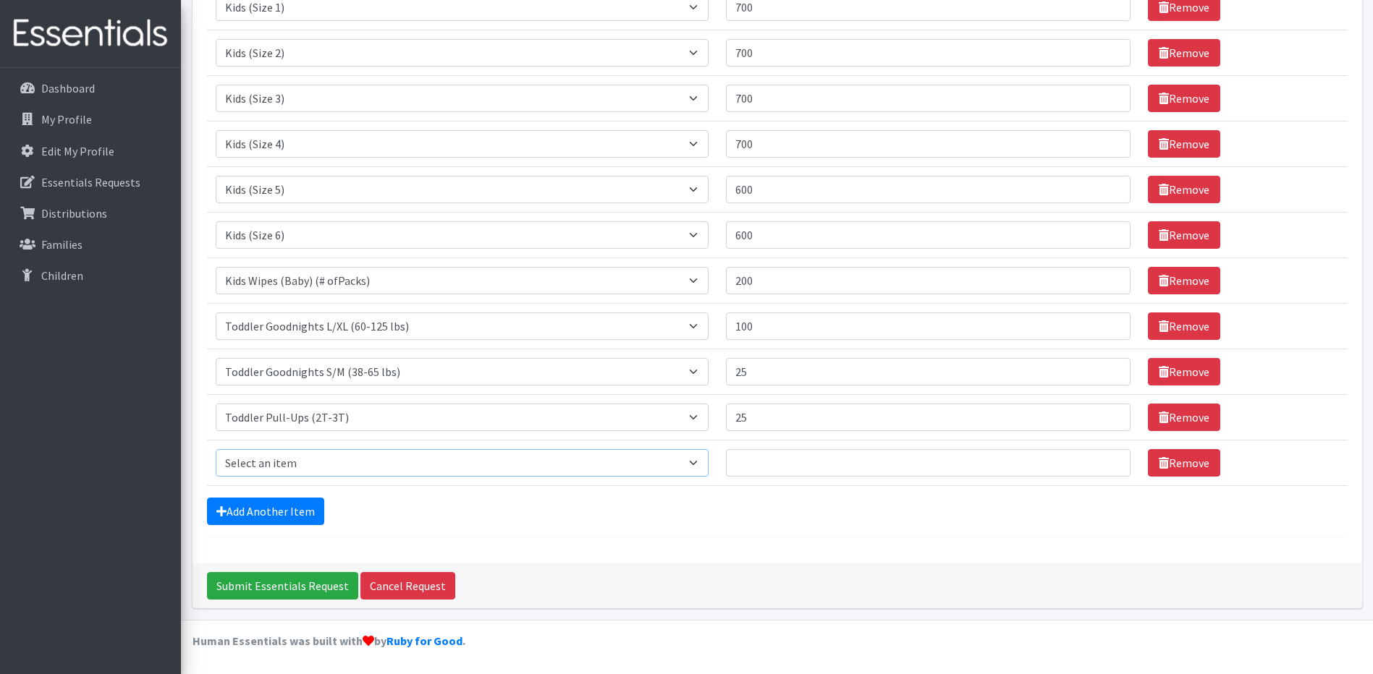
click at [280, 472] on select "Select an item Baby Formula Kids (Newborn) Kids (Preemie) Kids (Size 1) Kids (S…" at bounding box center [462, 462] width 493 height 27
click at [648, 475] on select "Select an item Baby Formula Kids (Newborn) Kids (Preemie) Kids (Size 1) Kids (S…" at bounding box center [462, 462] width 493 height 27
click at [329, 470] on select "Select an item Baby Formula Kids (Newborn) Kids (Preemie) Kids (Size 1) Kids (S…" at bounding box center [462, 462] width 493 height 27
select select "445"
click at [216, 449] on select "Select an item Baby Formula Kids (Newborn) Kids (Preemie) Kids (Size 1) Kids (S…" at bounding box center [462, 462] width 493 height 27
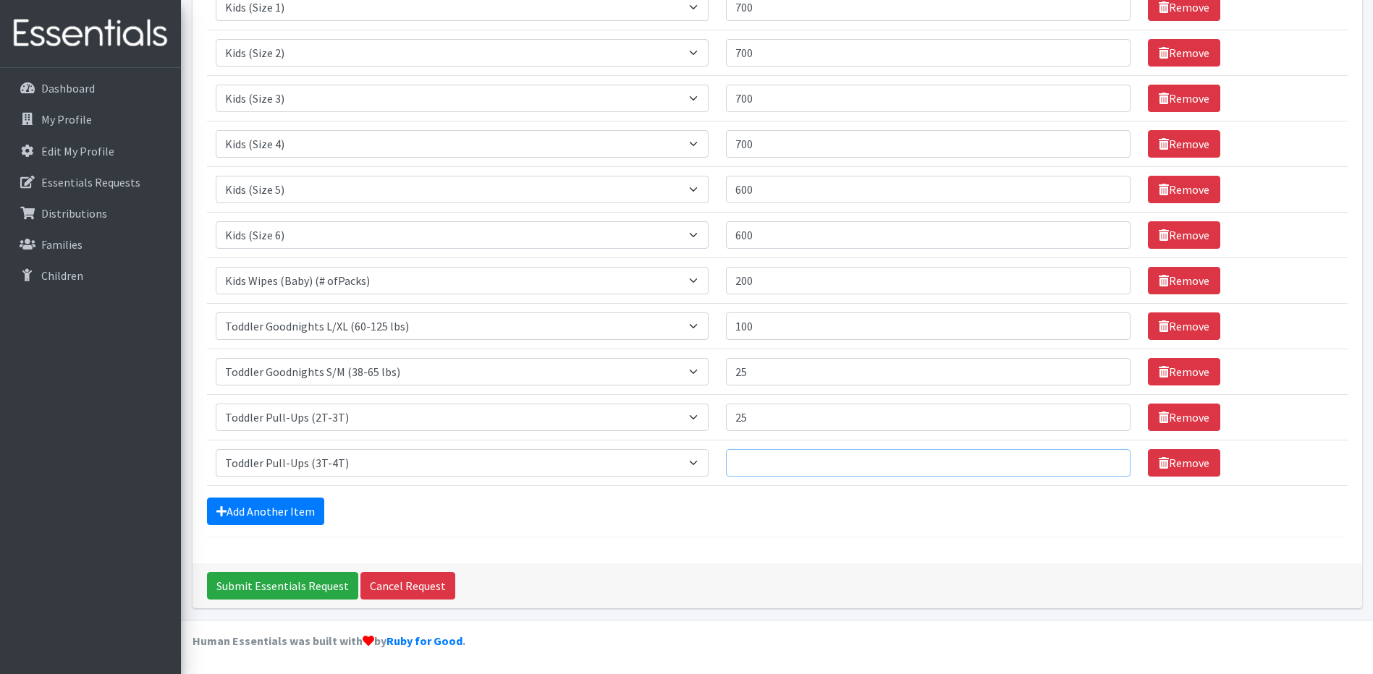
click at [757, 462] on input "Quantity" at bounding box center [928, 462] width 404 height 27
type input "25"
click at [720, 499] on div "Add Another Item" at bounding box center [777, 511] width 1140 height 27
click at [263, 506] on link "Add Another Item" at bounding box center [265, 511] width 117 height 27
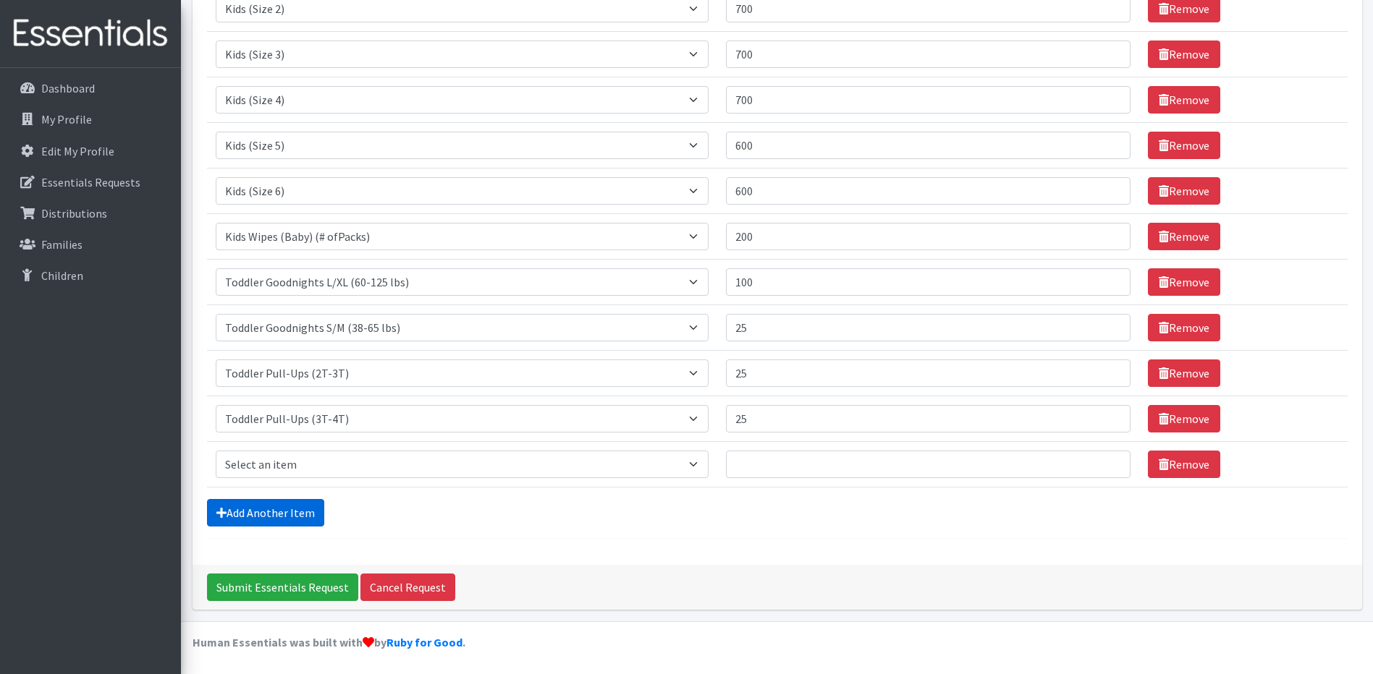
scroll to position [331, 0]
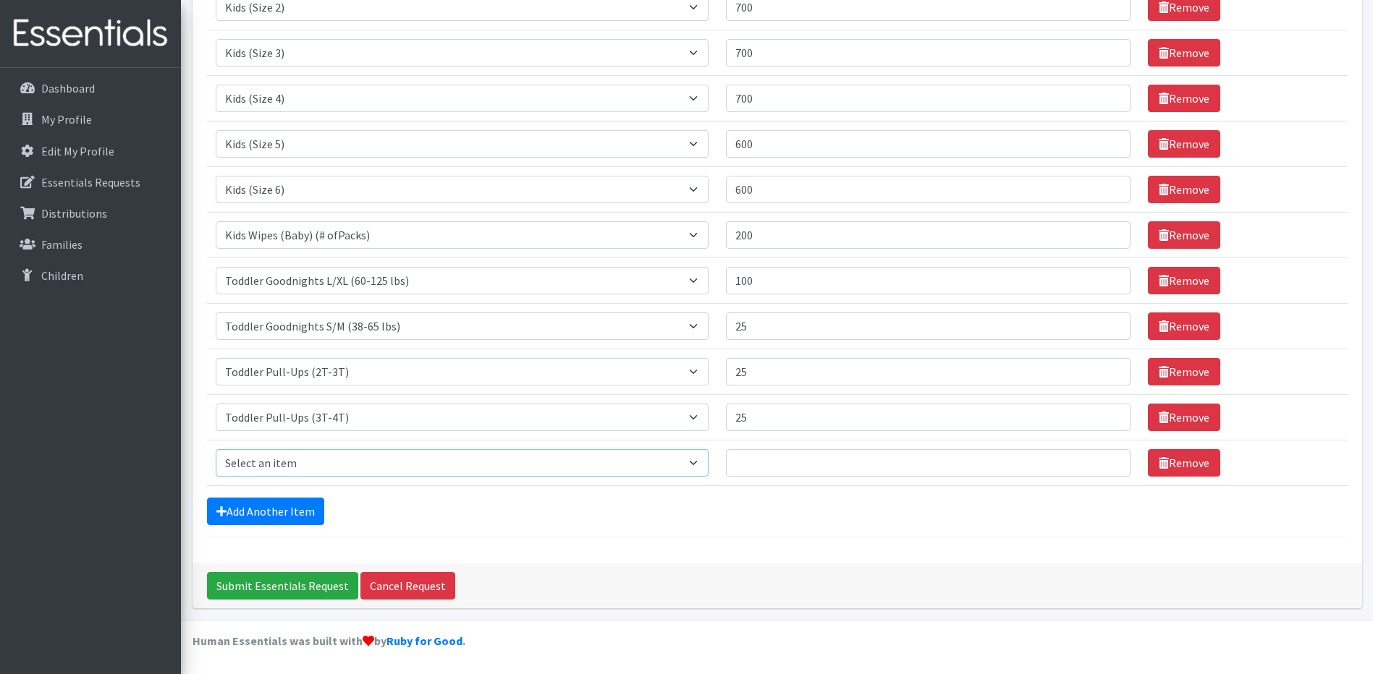
click at [290, 464] on select "Select an item Baby Formula Kids (Newborn) Kids (Preemie) Kids (Size 1) Kids (S…" at bounding box center [462, 462] width 493 height 27
click at [500, 504] on div "Add Another Item" at bounding box center [777, 511] width 1140 height 27
click at [288, 465] on select "Select an item Baby Formula Kids (Newborn) Kids (Preemie) Kids (Size 1) Kids (S…" at bounding box center [462, 462] width 493 height 27
select select "1534"
click at [216, 449] on select "Select an item Baby Formula Kids (Newborn) Kids (Preemie) Kids (Size 1) Kids (S…" at bounding box center [462, 462] width 493 height 27
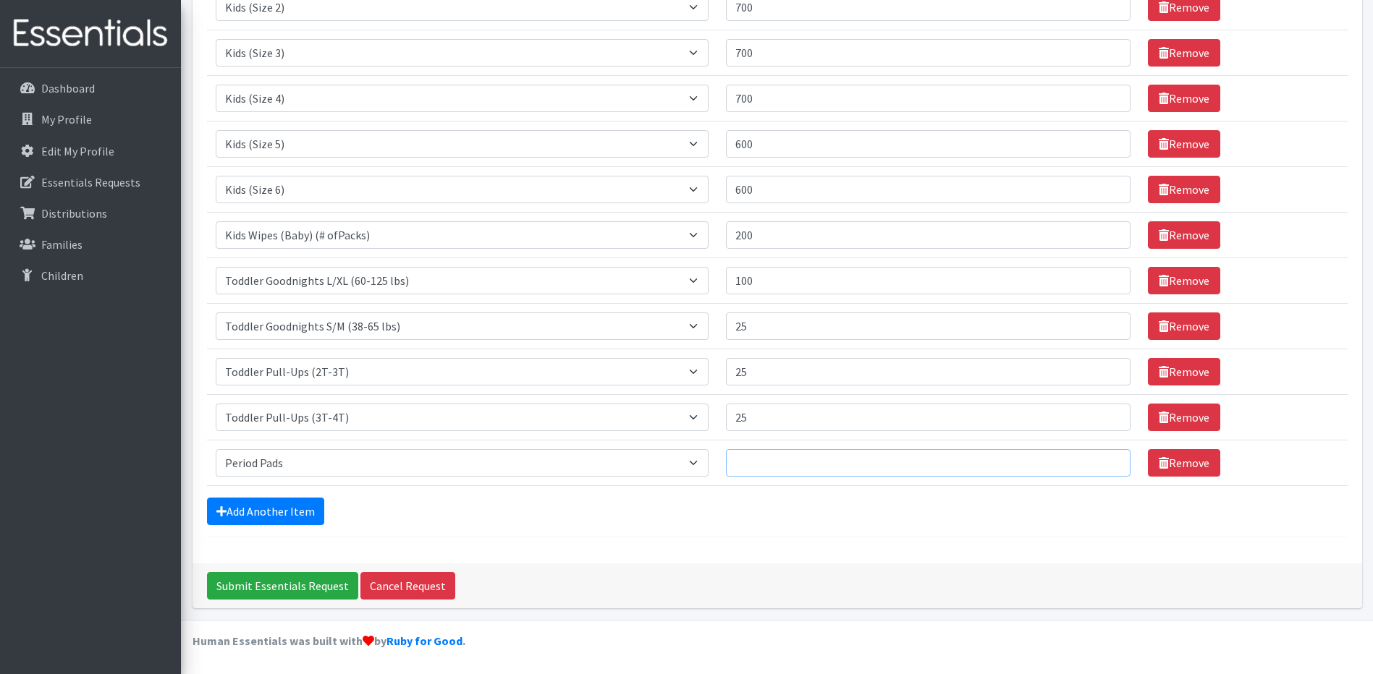
click at [788, 460] on input "Quantity" at bounding box center [928, 462] width 404 height 27
type input "50"
click at [266, 508] on link "Add Another Item" at bounding box center [265, 511] width 117 height 27
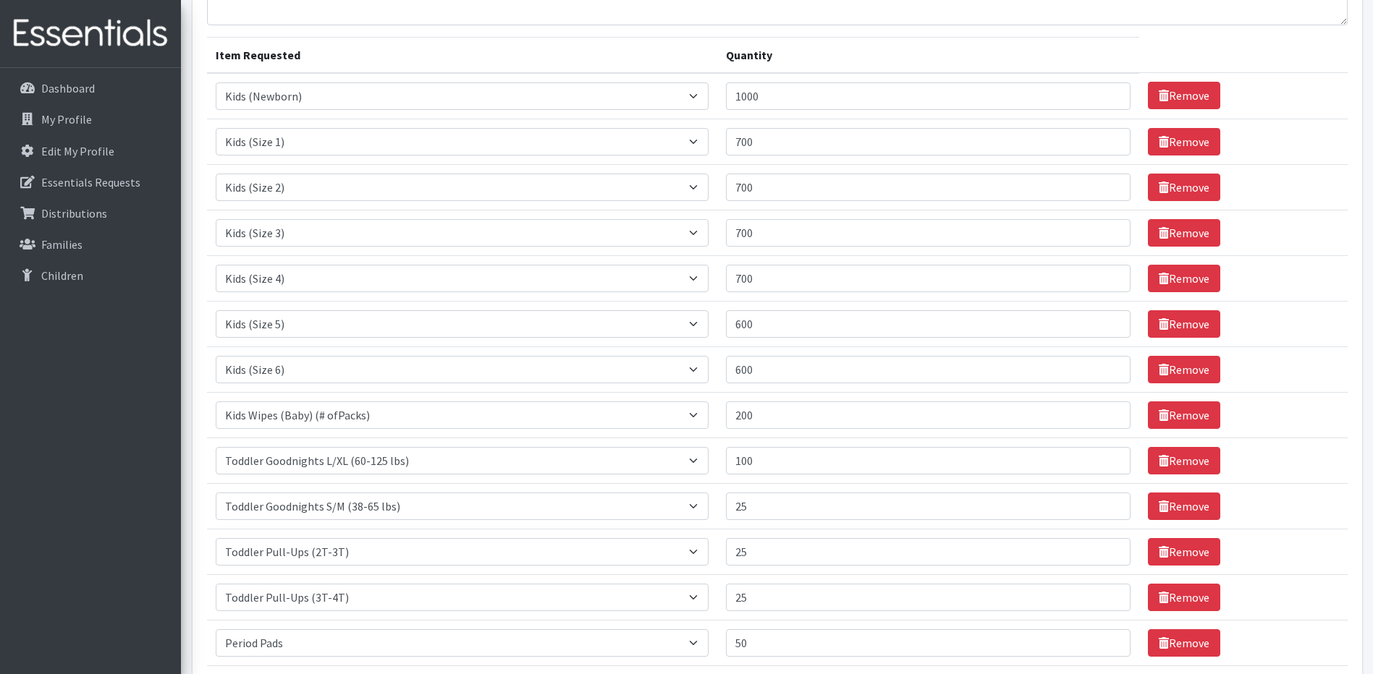
scroll to position [289, 0]
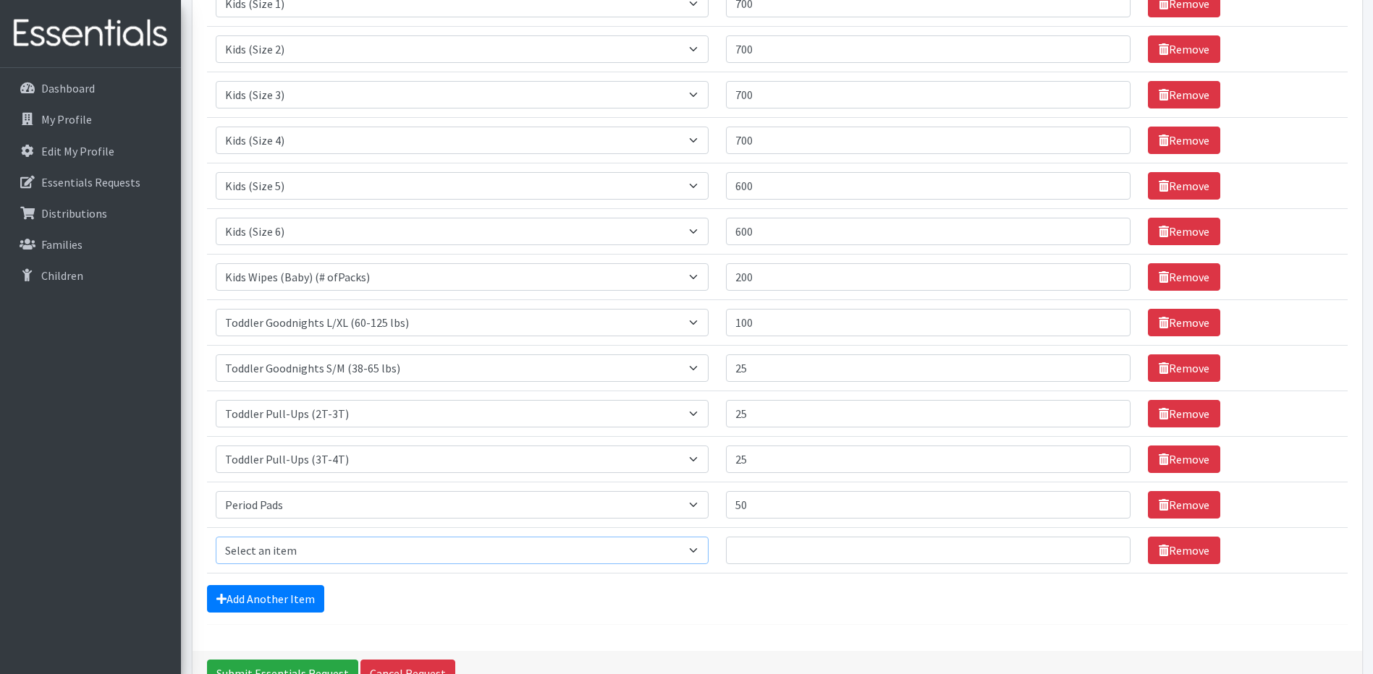
click at [291, 559] on select "Select an item Baby Formula Kids (Newborn) Kids (Preemie) Kids (Size 1) Kids (S…" at bounding box center [462, 550] width 493 height 27
select select "437"
click at [216, 537] on select "Select an item Baby Formula Kids (Newborn) Kids (Preemie) Kids (Size 1) Kids (S…" at bounding box center [462, 550] width 493 height 27
click at [755, 547] on input "Quantity" at bounding box center [928, 550] width 404 height 27
click at [697, 553] on select "Select an item Baby Formula Kids (Newborn) Kids (Preemie) Kids (Size 1) Kids (S…" at bounding box center [462, 550] width 493 height 27
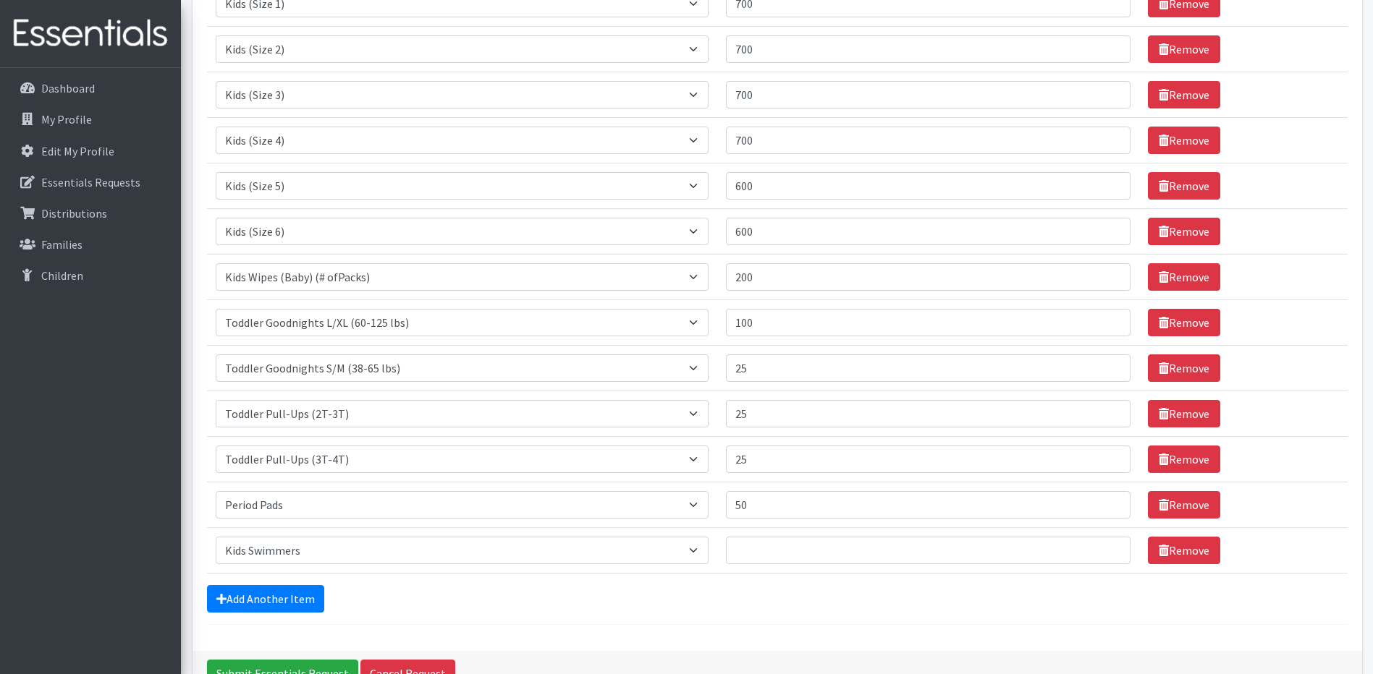
click at [440, 599] on div "Add Another Item" at bounding box center [777, 598] width 1140 height 27
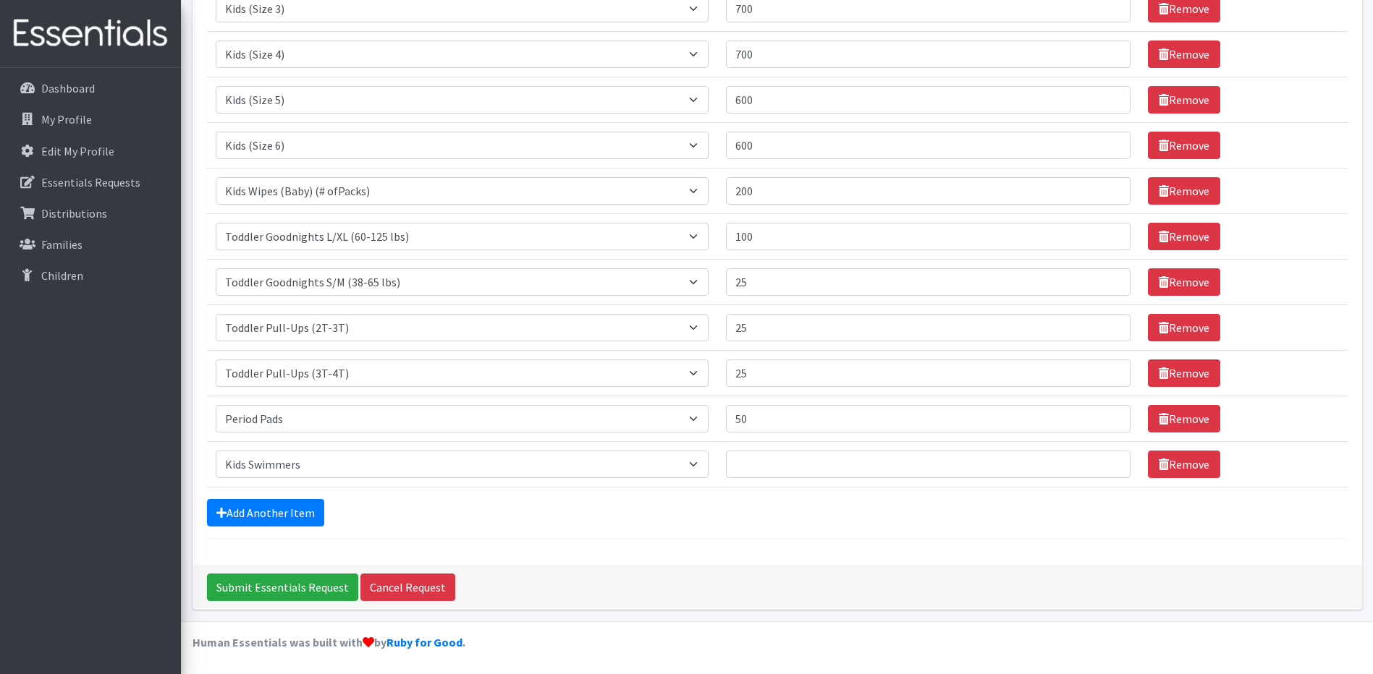
scroll to position [377, 0]
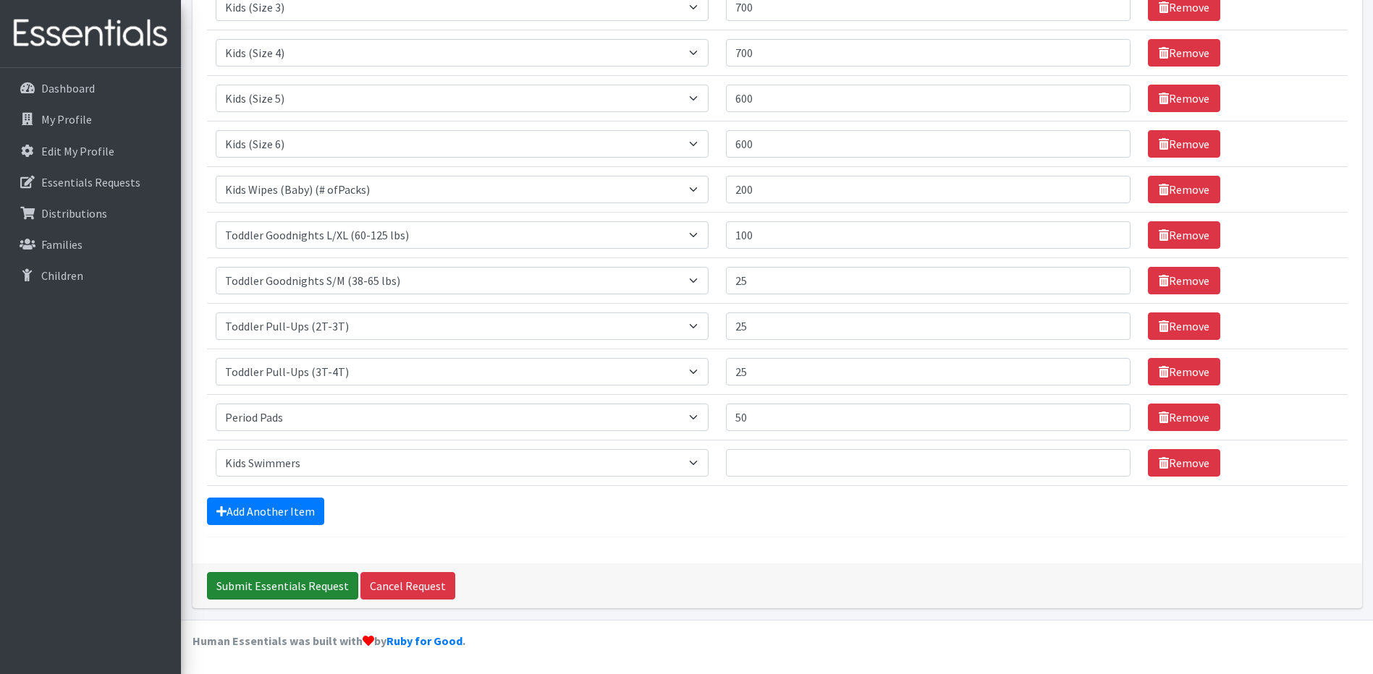
click at [284, 582] on input "Submit Essentials Request" at bounding box center [282, 585] width 151 height 27
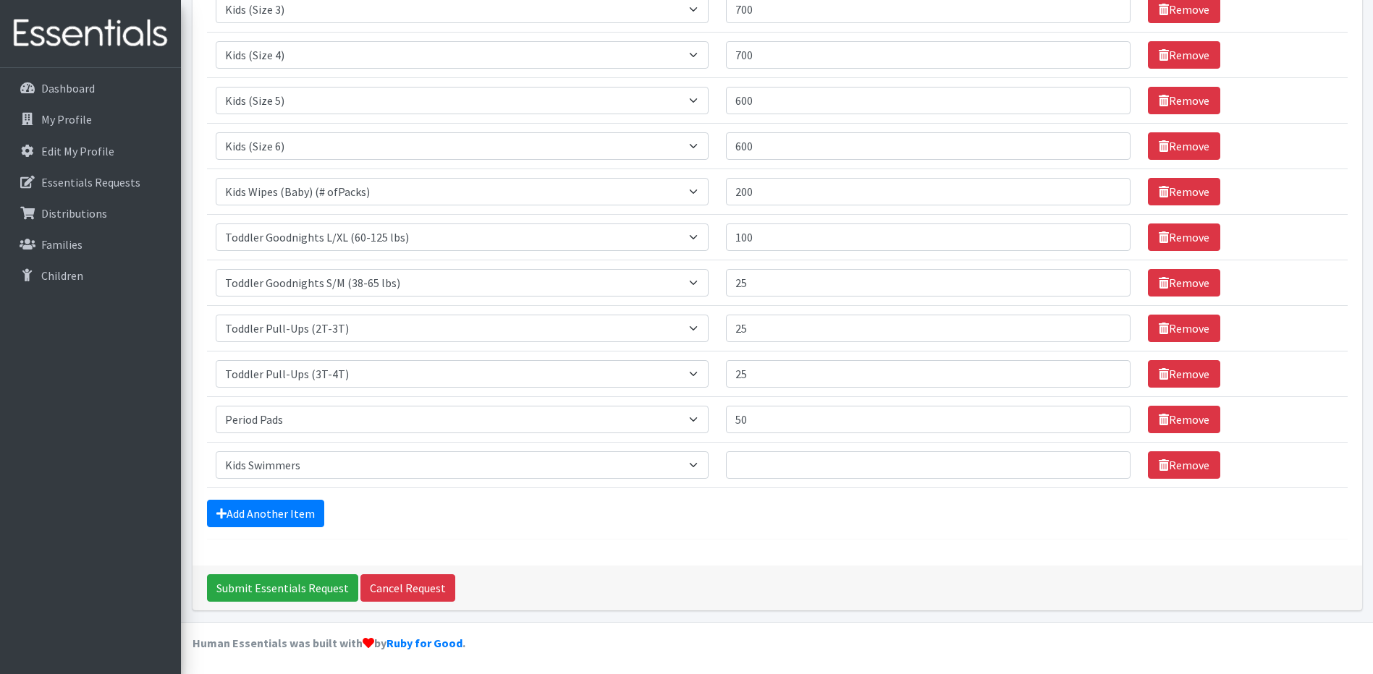
scroll to position [651, 0]
click at [1182, 459] on link "Remove" at bounding box center [1184, 464] width 72 height 27
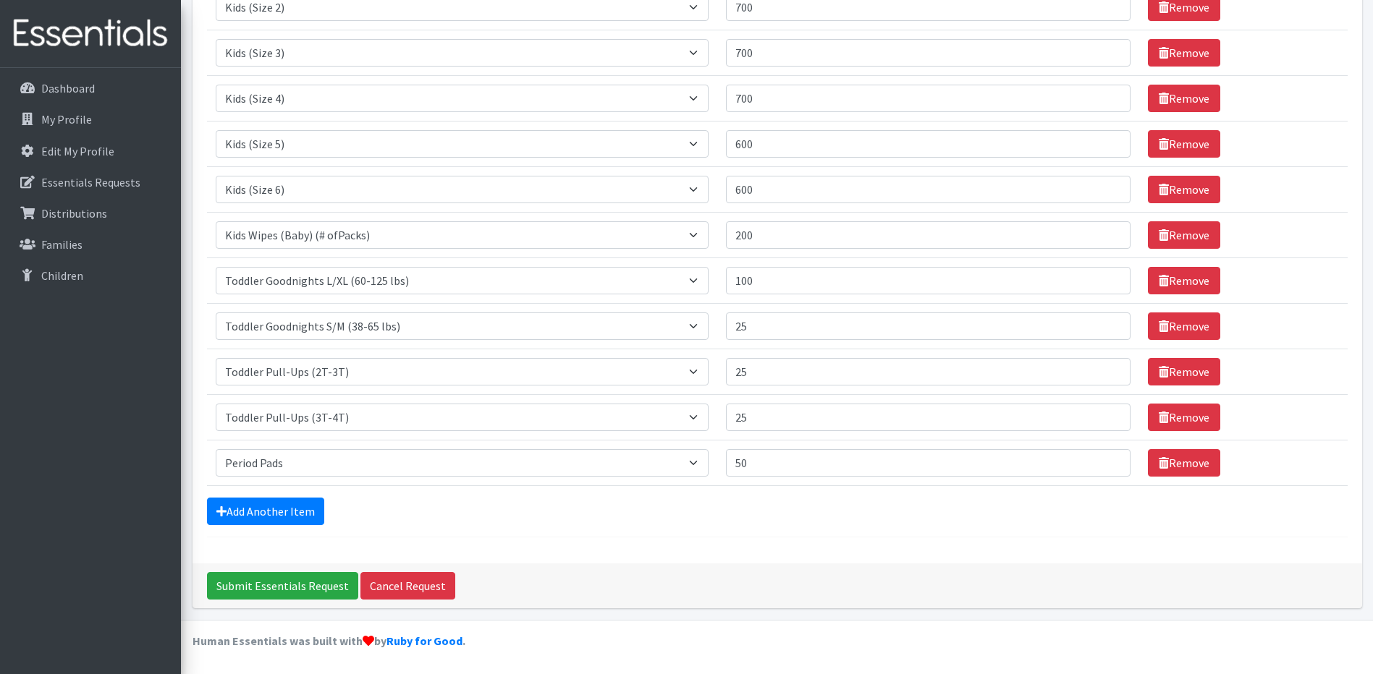
scroll to position [607, 0]
click at [289, 585] on input "Submit Essentials Request" at bounding box center [282, 585] width 151 height 27
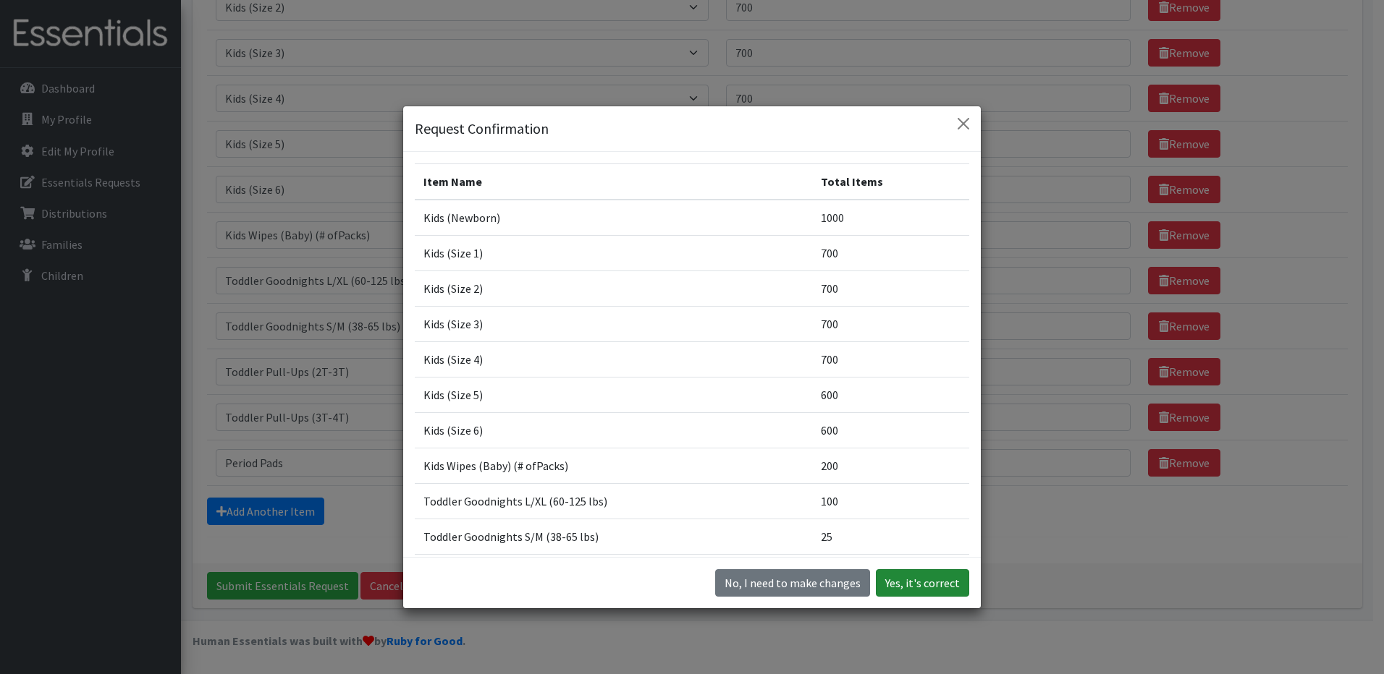
click at [939, 582] on button "Yes, it's correct" at bounding box center [922, 582] width 93 height 27
